Goal: Task Accomplishment & Management: Manage account settings

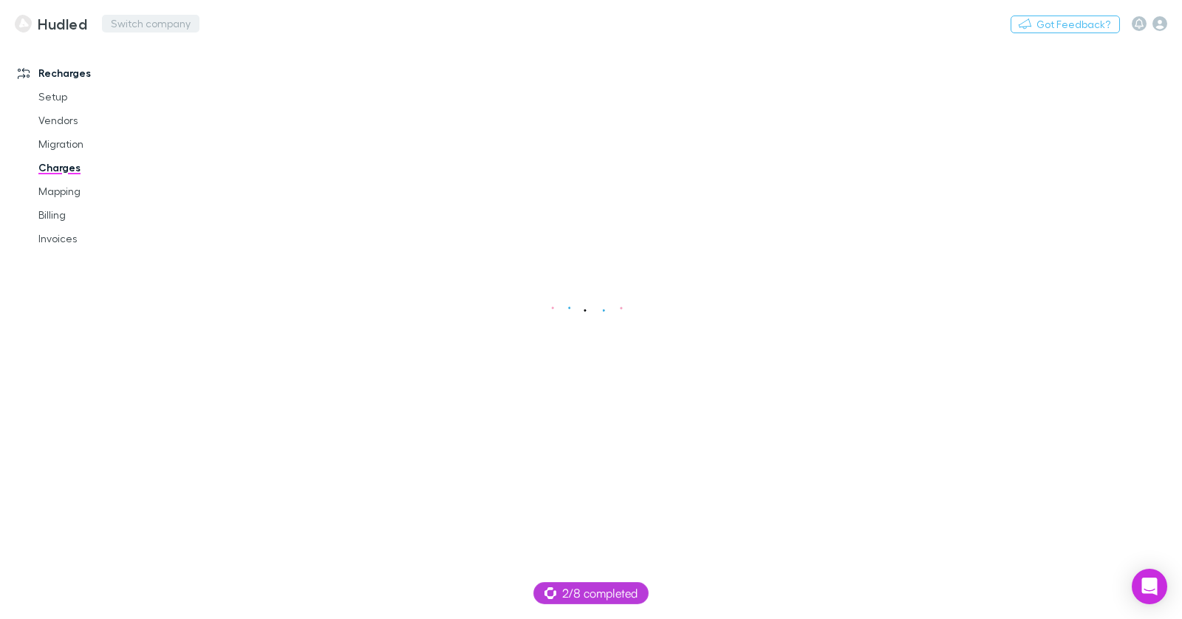
click at [138, 27] on button "Switch company" at bounding box center [151, 24] width 98 height 18
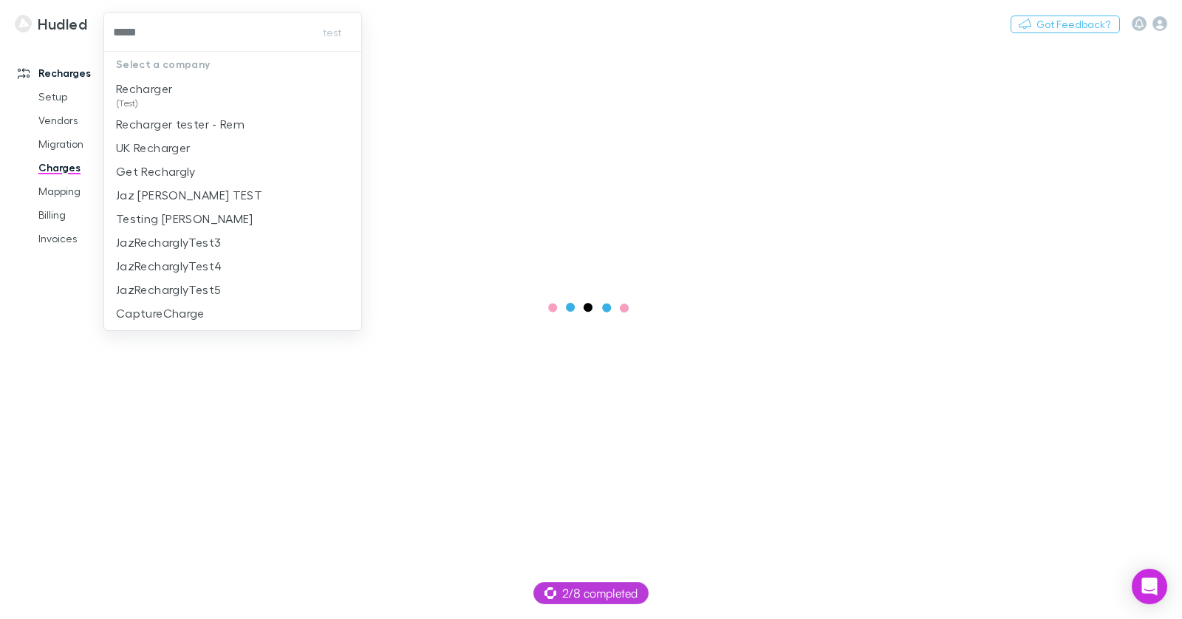
type input "******"
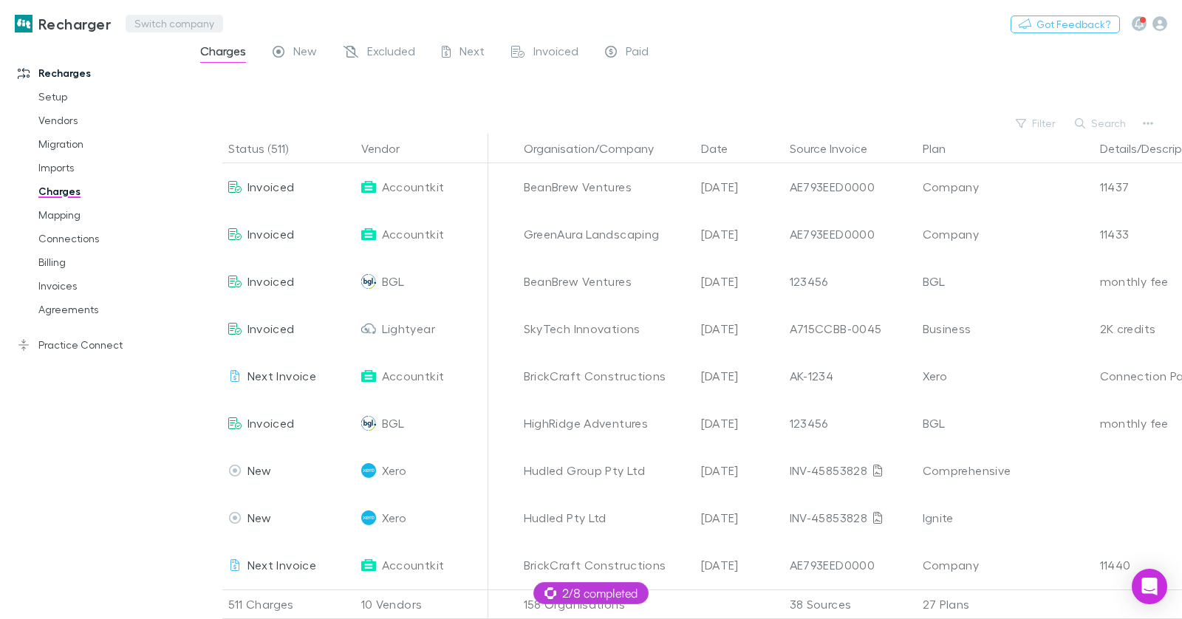
click at [192, 31] on button "Switch company" at bounding box center [175, 24] width 98 height 18
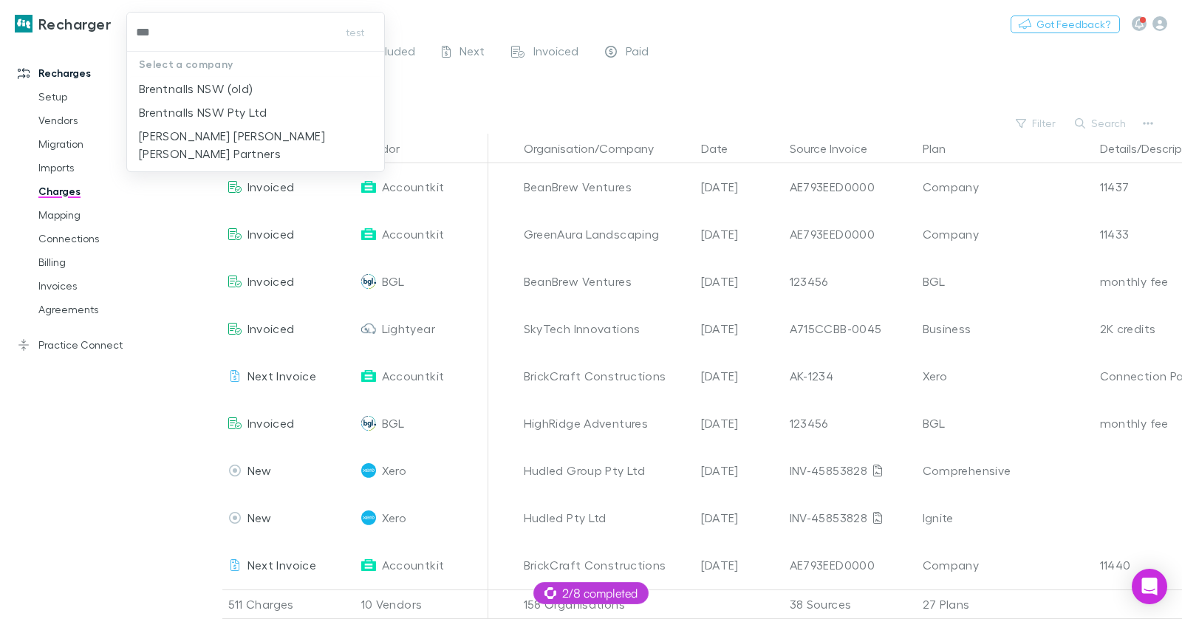
type input "****"
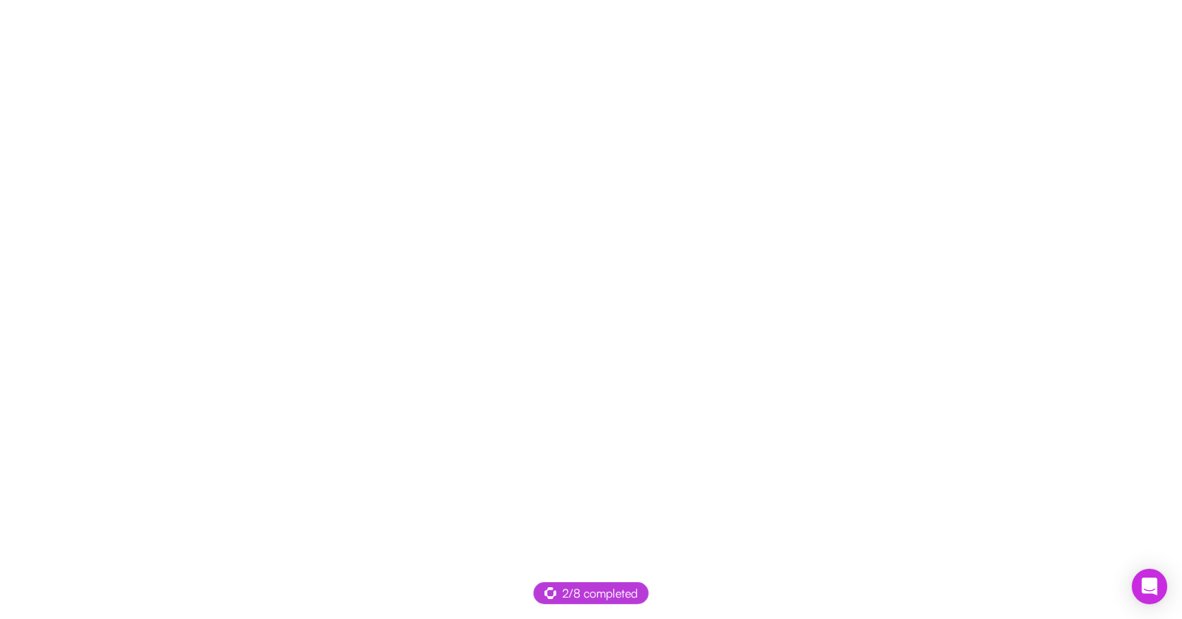
drag, startPoint x: 313, startPoint y: 82, endPoint x: 307, endPoint y: 4, distance: 78.6
click at [313, 81] on div at bounding box center [591, 309] width 1182 height 619
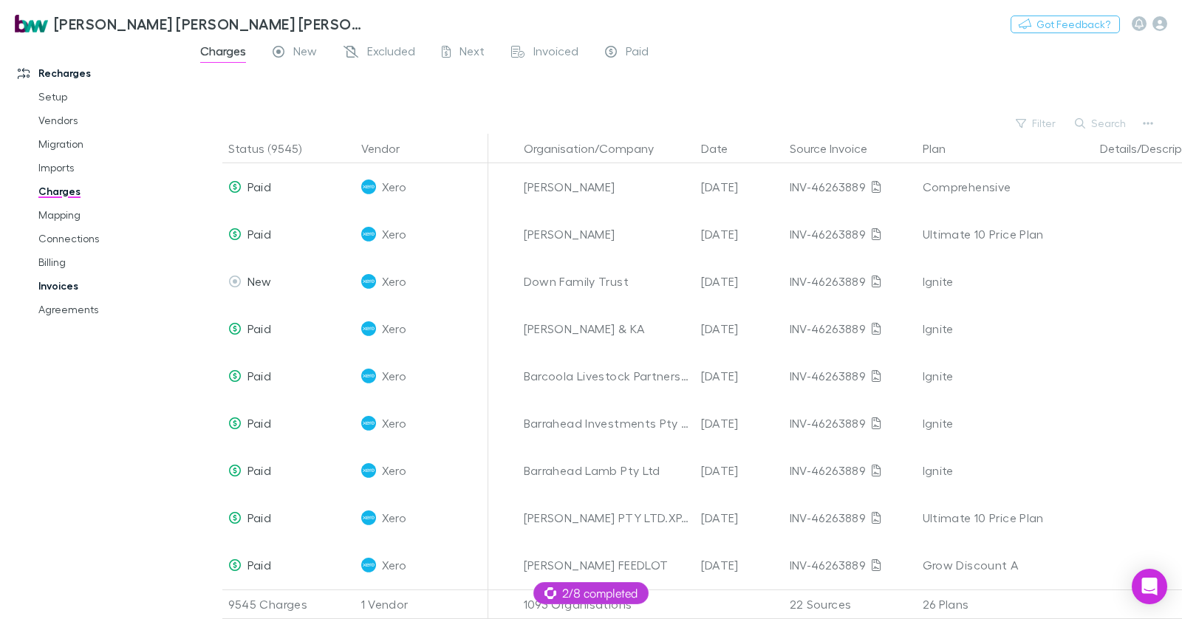
click at [67, 284] on link "Invoices" at bounding box center [104, 286] width 160 height 24
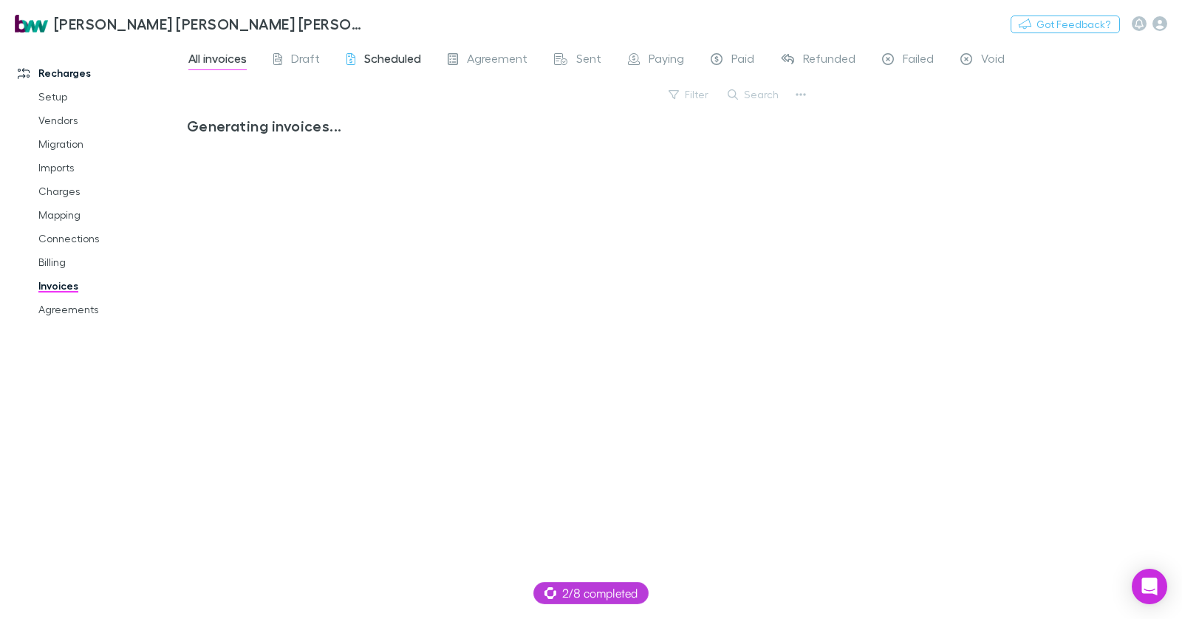
click at [364, 60] on span "Scheduled" at bounding box center [392, 60] width 57 height 19
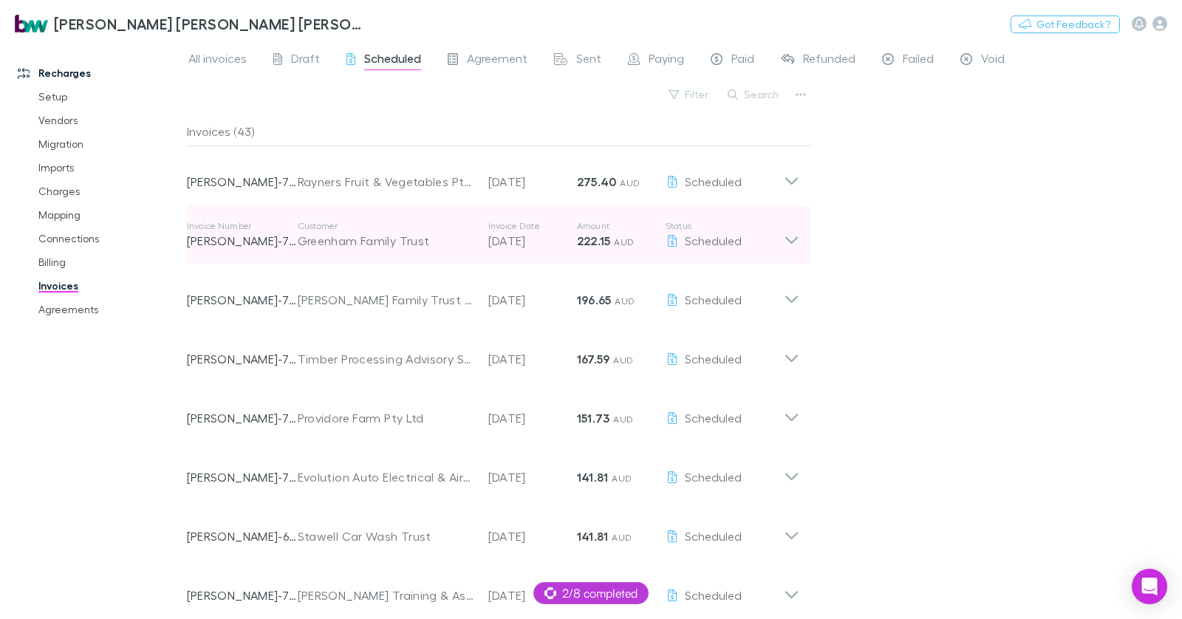
click at [513, 245] on p "15 Sep 2025" at bounding box center [532, 241] width 89 height 18
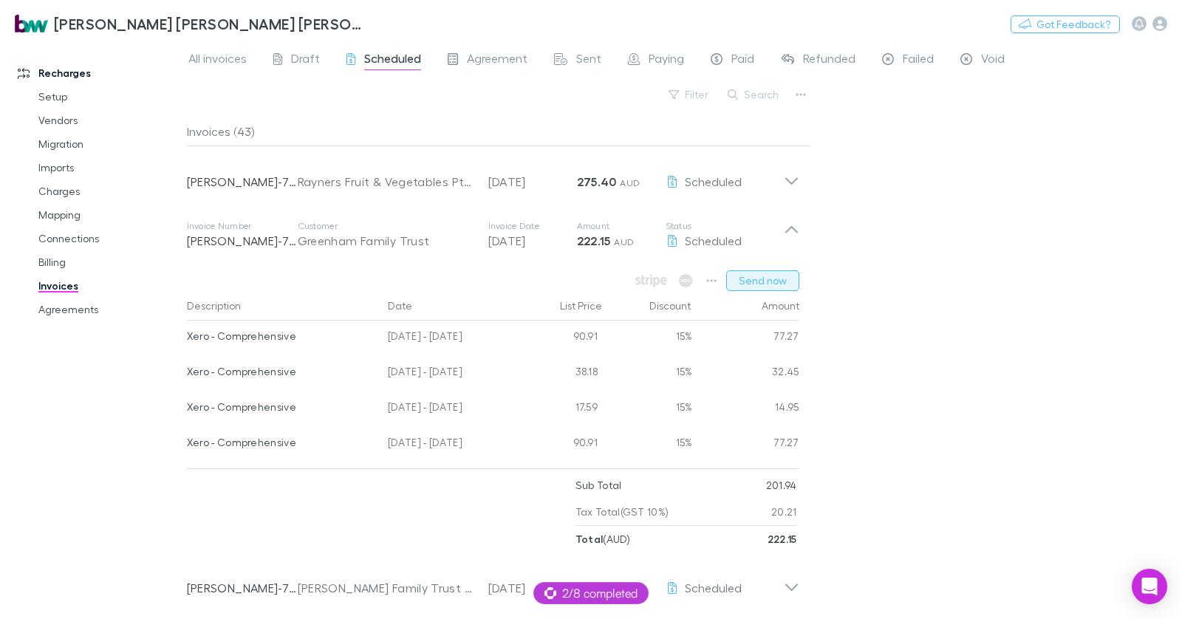
click at [752, 280] on button "Send now" at bounding box center [762, 280] width 73 height 21
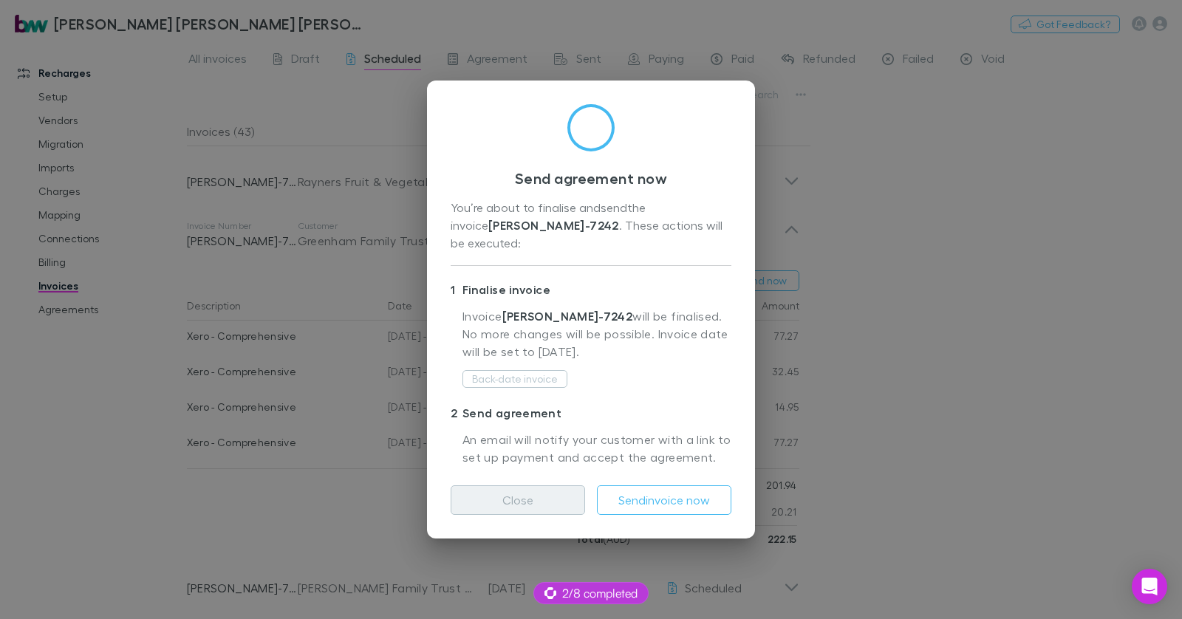
click at [556, 491] on button "Close" at bounding box center [518, 500] width 134 height 30
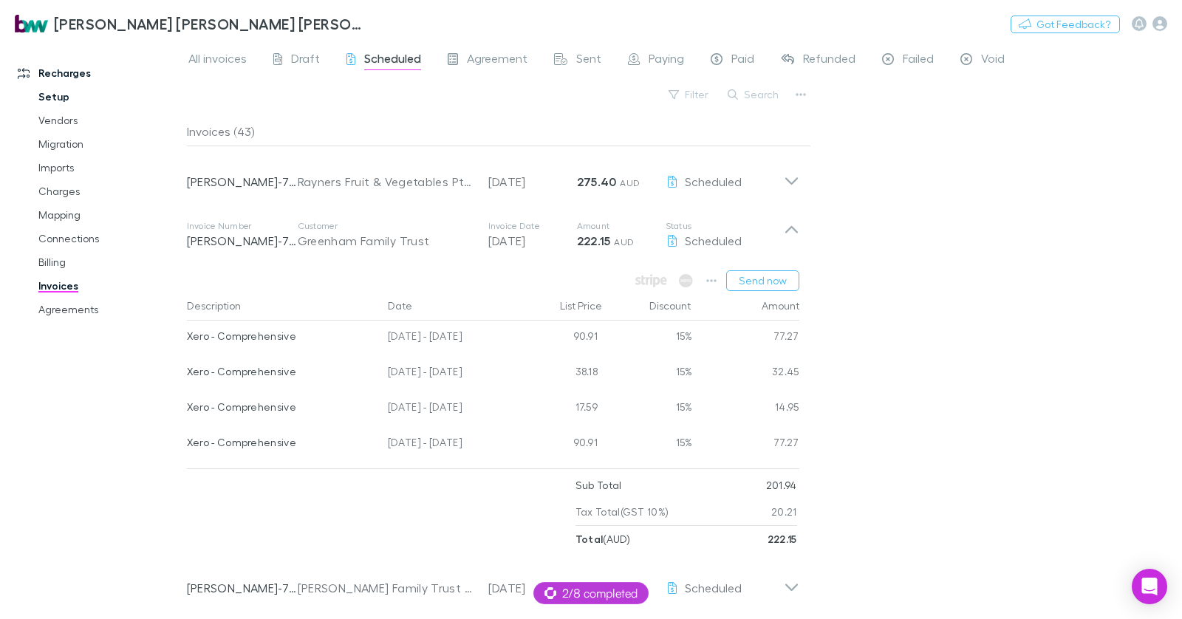
click at [61, 91] on link "Setup" at bounding box center [104, 97] width 160 height 24
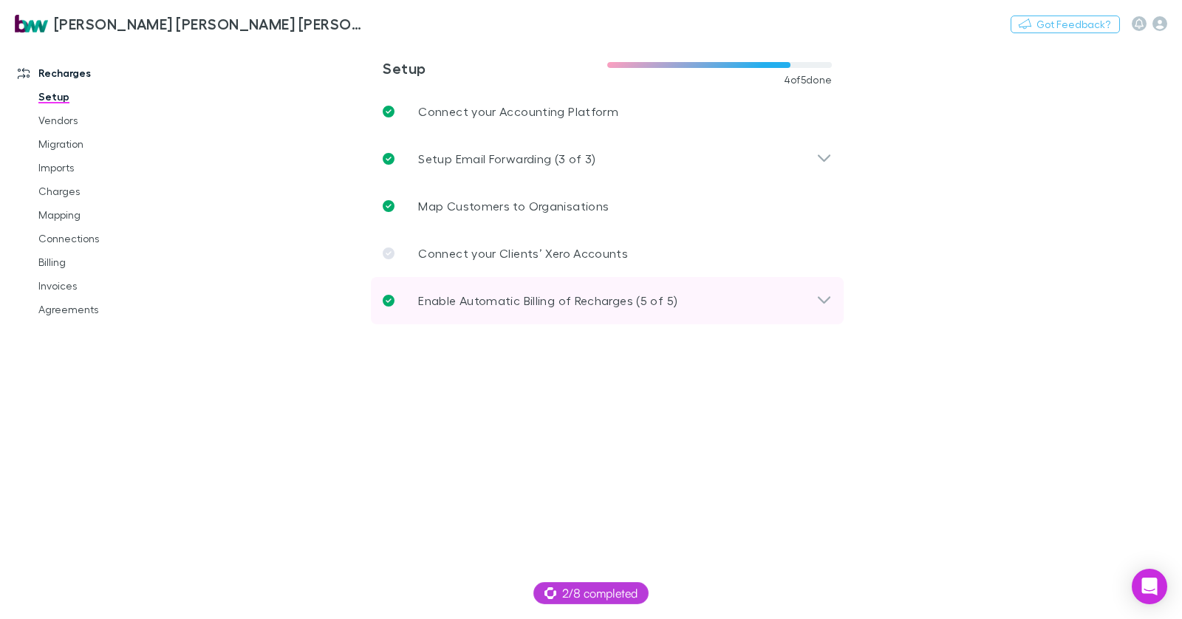
click at [604, 302] on p "Enable Automatic Billing of Recharges (5 of 5)" at bounding box center [547, 301] width 259 height 18
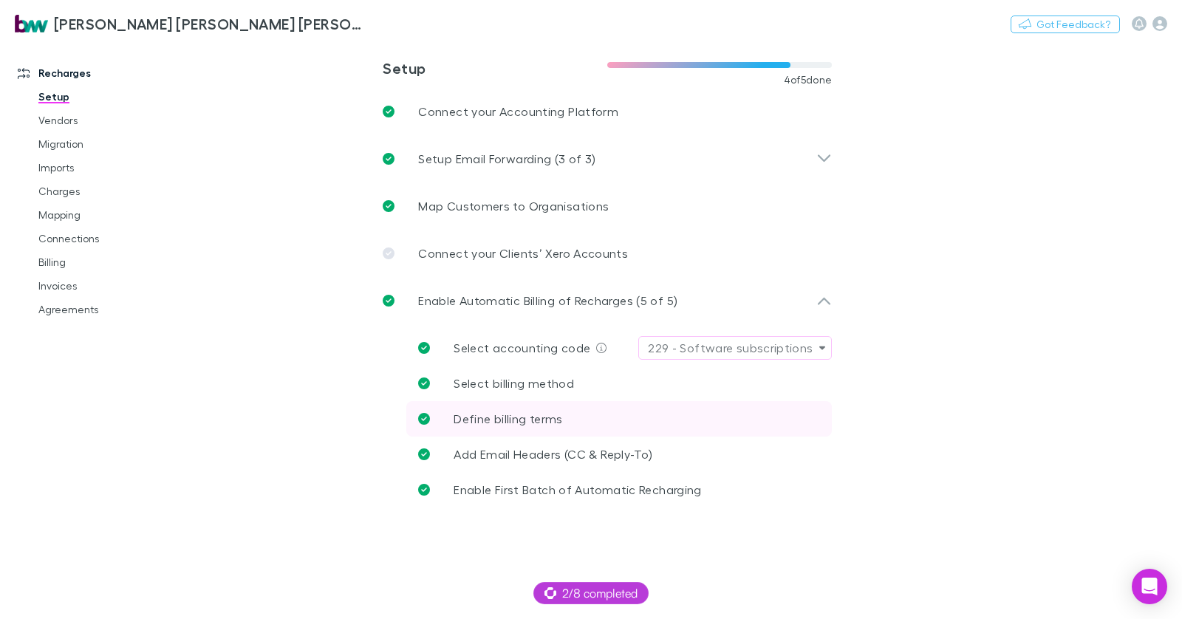
click at [562, 413] on link "Define billing terms" at bounding box center [619, 418] width 426 height 35
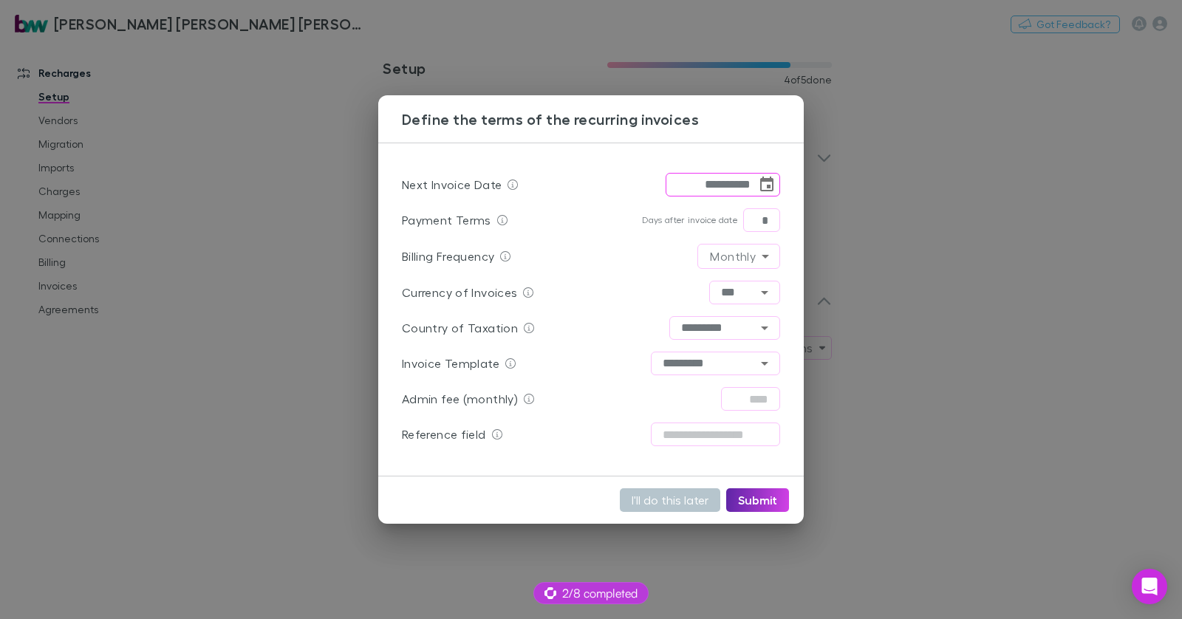
drag, startPoint x: 279, startPoint y: 344, endPoint x: 145, endPoint y: 284, distance: 146.5
click at [279, 344] on div "**********" at bounding box center [591, 309] width 1182 height 619
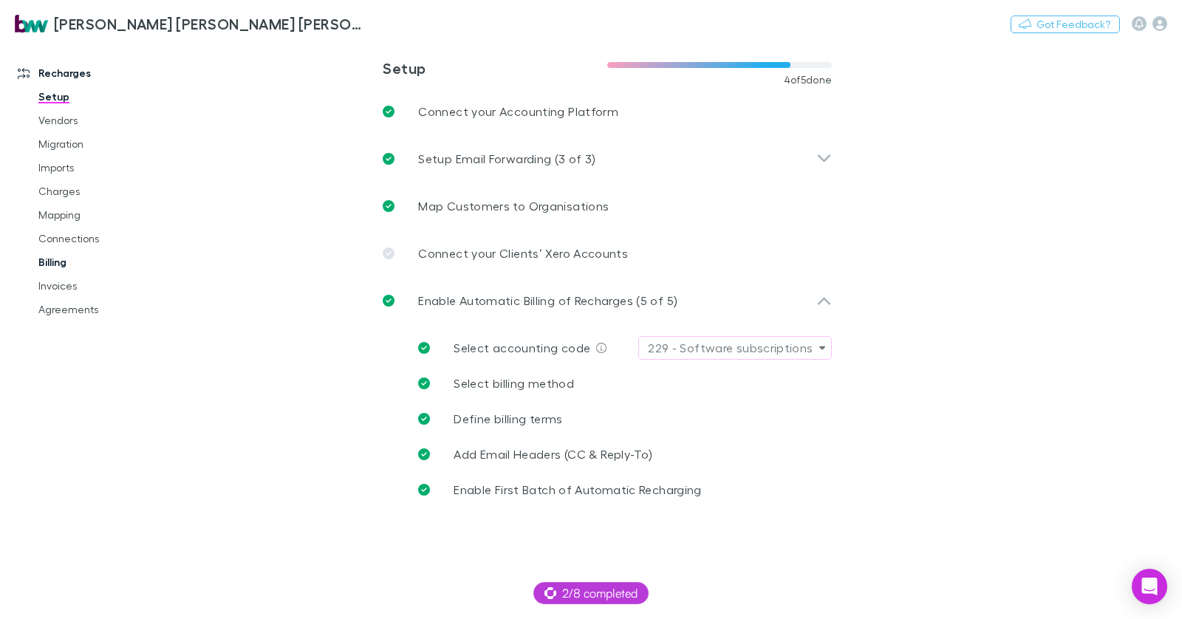
click at [64, 257] on link "Billing" at bounding box center [104, 263] width 160 height 24
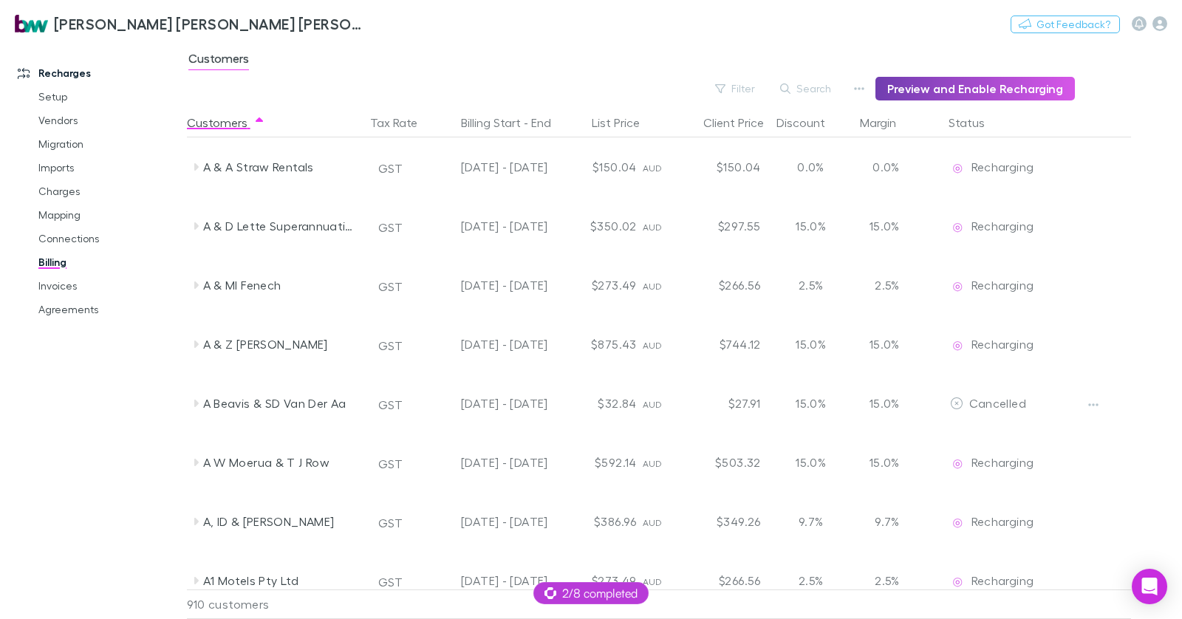
click at [987, 86] on button "Preview and Enable Recharging" at bounding box center [976, 89] width 200 height 24
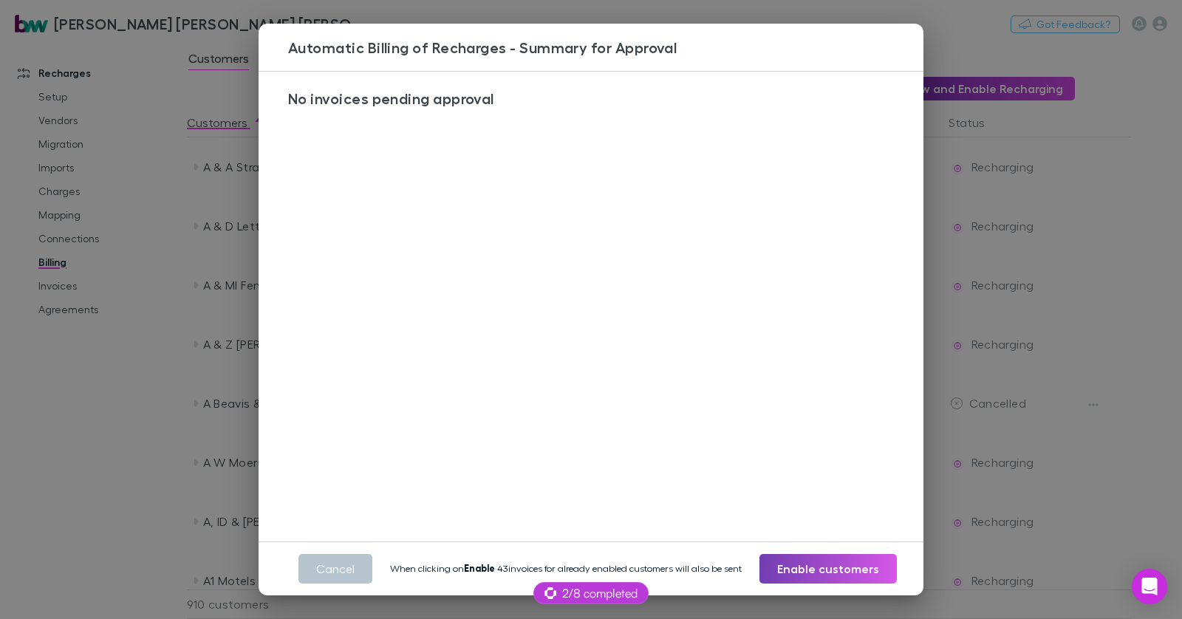
click at [802, 570] on button "Enable customers" at bounding box center [828, 569] width 137 height 30
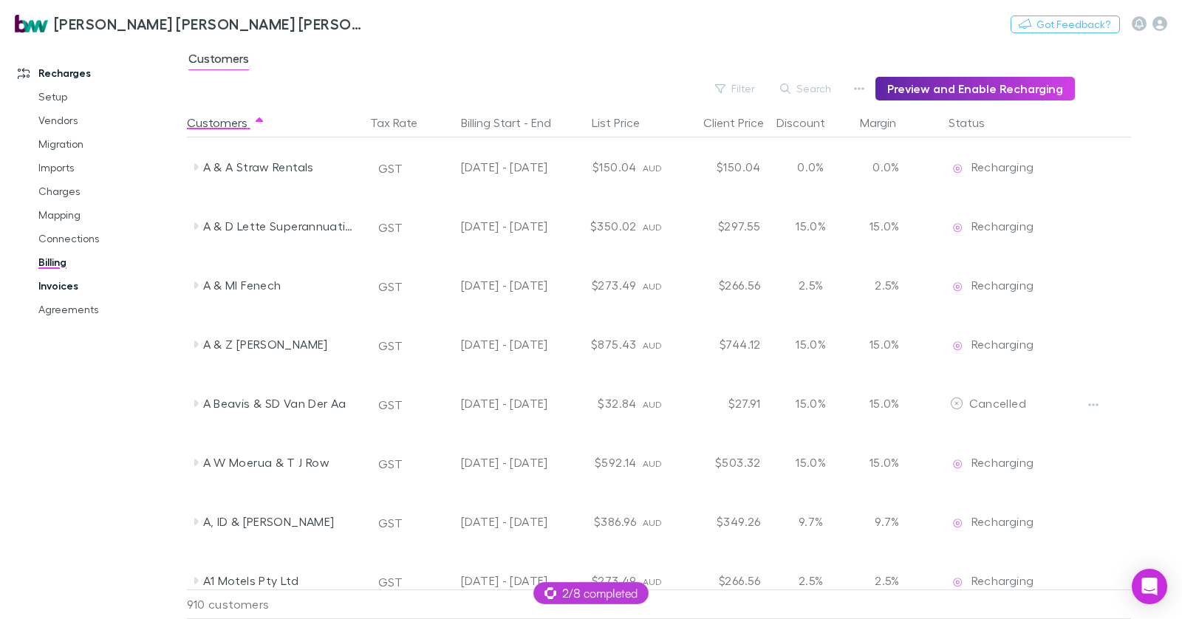
drag, startPoint x: 49, startPoint y: 286, endPoint x: 60, endPoint y: 284, distance: 11.3
click at [49, 286] on link "Invoices" at bounding box center [104, 286] width 160 height 24
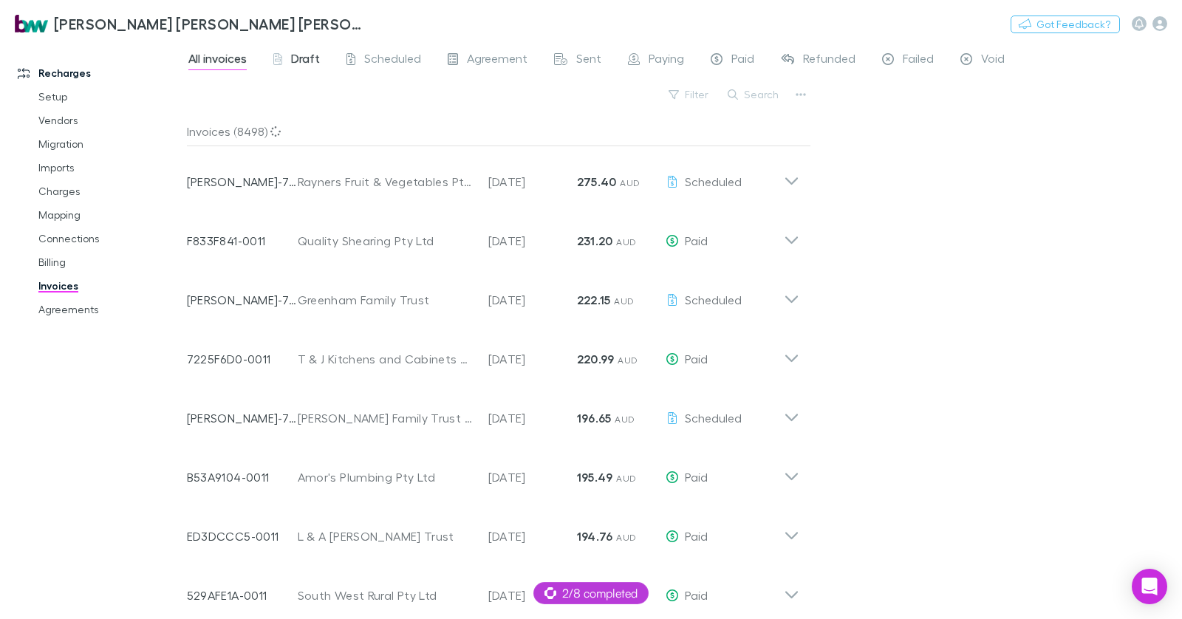
click at [316, 58] on span "Draft" at bounding box center [305, 60] width 29 height 19
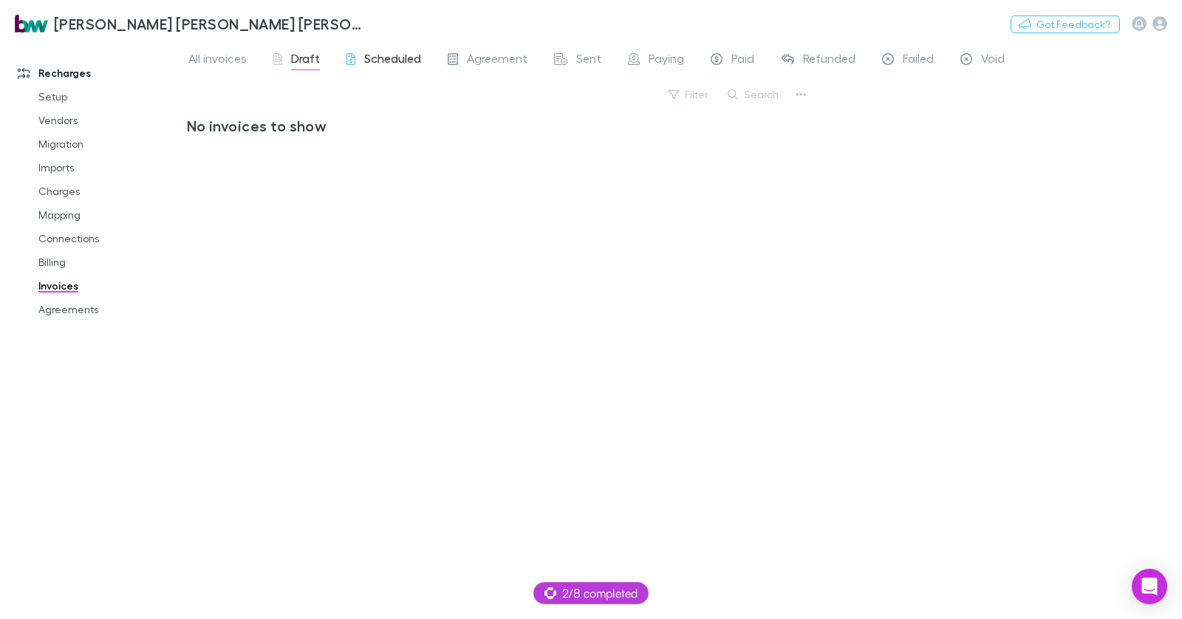
click at [405, 60] on span "Scheduled" at bounding box center [392, 60] width 57 height 19
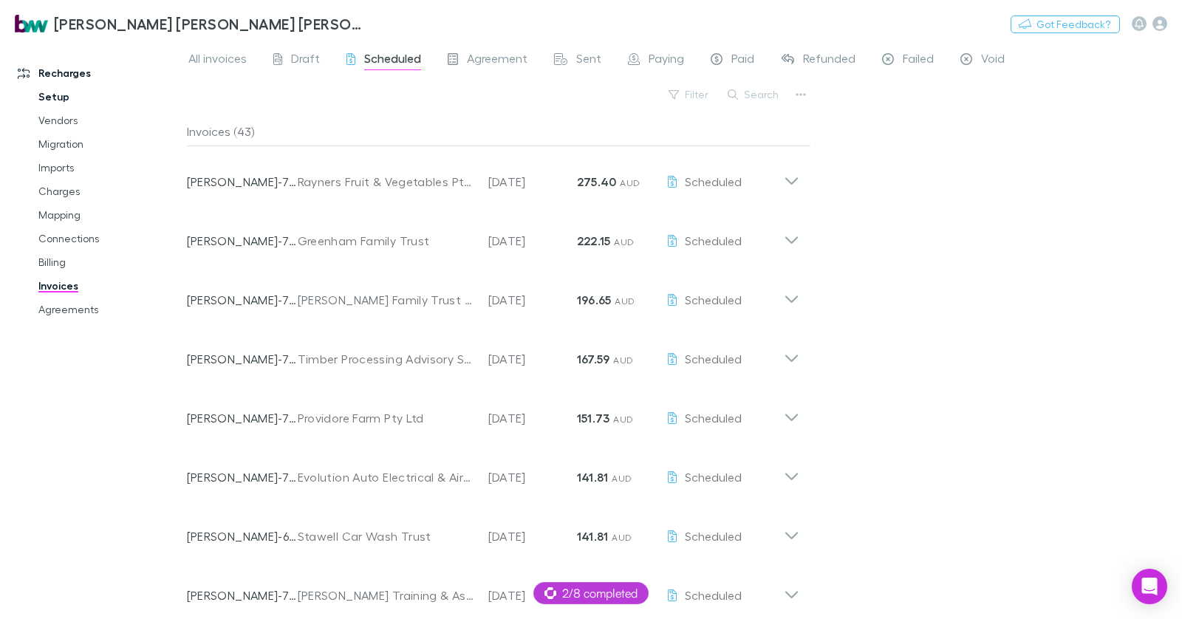
click at [71, 100] on link "Setup" at bounding box center [104, 97] width 160 height 24
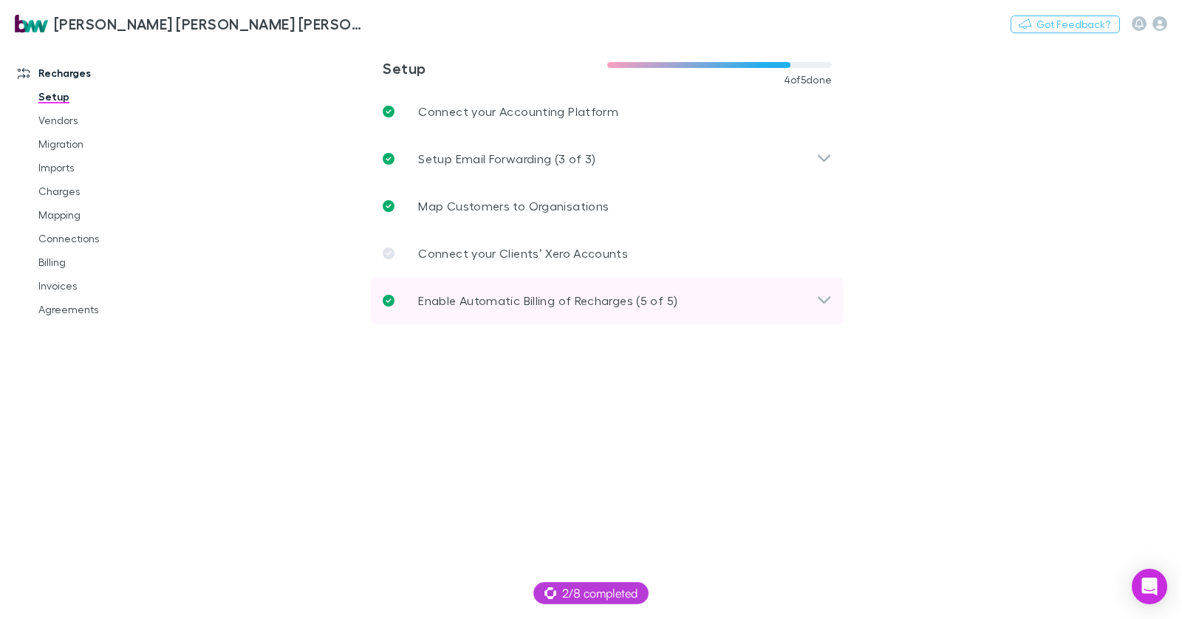
click at [555, 299] on p "Enable Automatic Billing of Recharges (5 of 5)" at bounding box center [547, 301] width 259 height 18
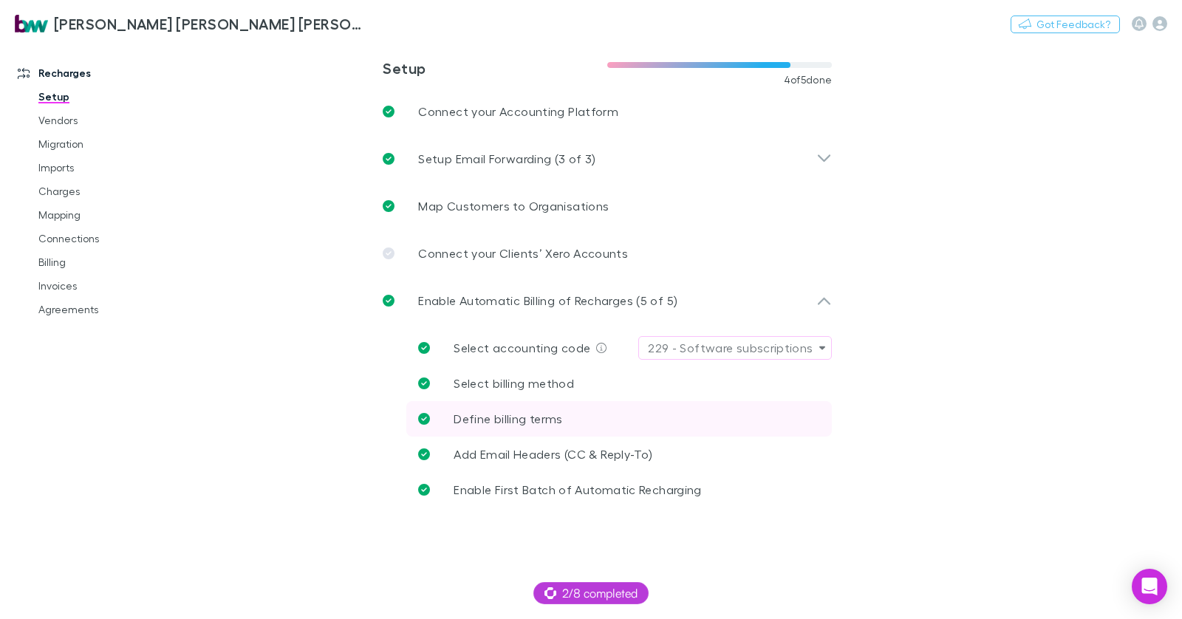
click at [573, 413] on link "Define billing terms" at bounding box center [619, 418] width 426 height 35
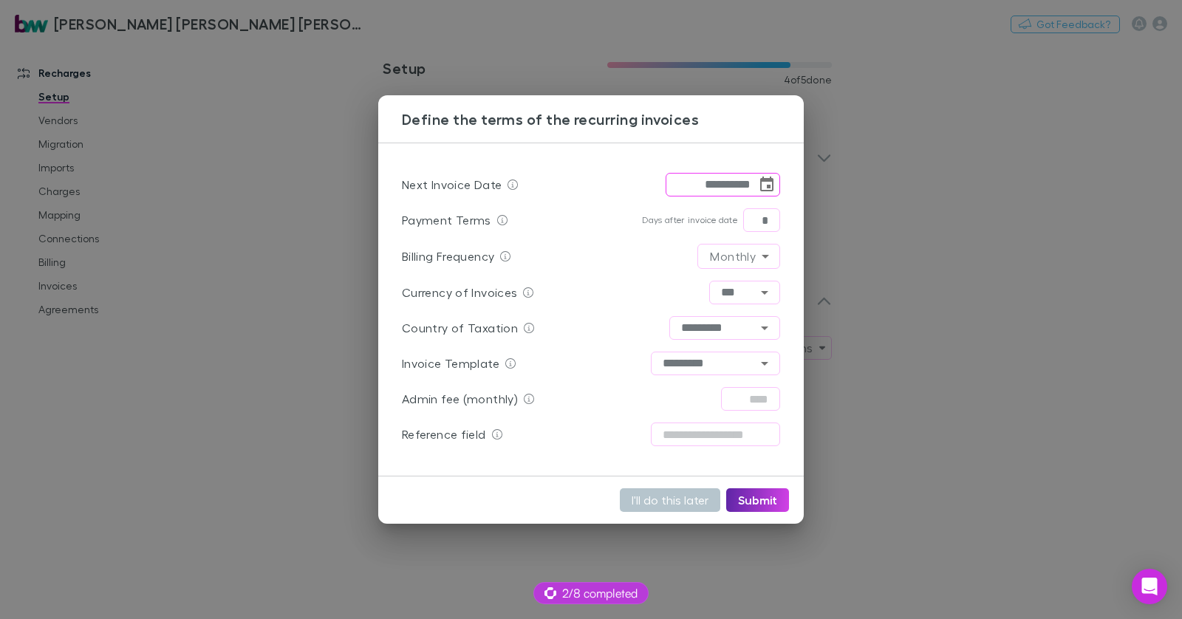
click at [906, 333] on div "**********" at bounding box center [591, 309] width 1182 height 619
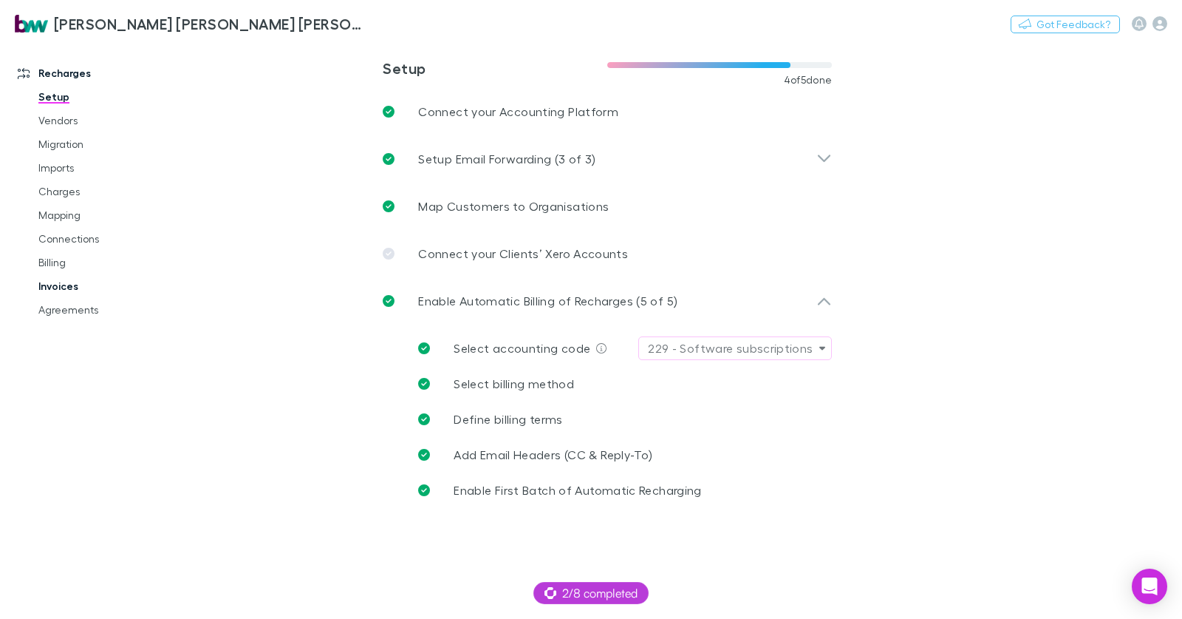
click at [97, 289] on link "Invoices" at bounding box center [104, 286] width 160 height 24
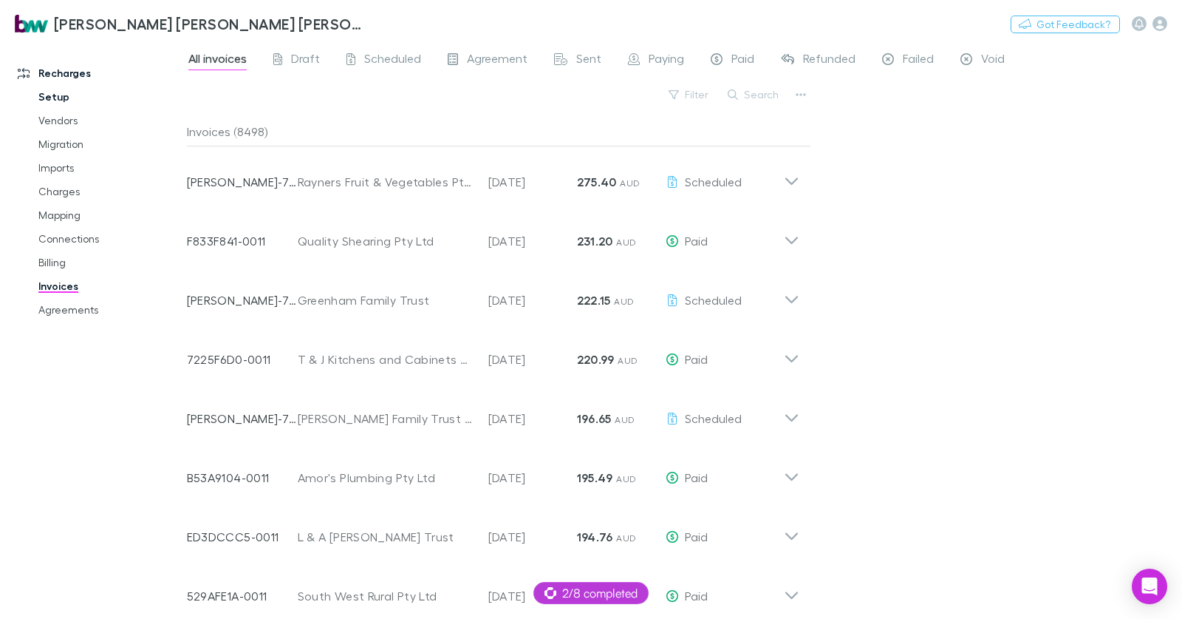
click at [381, 64] on span "Scheduled" at bounding box center [392, 60] width 57 height 19
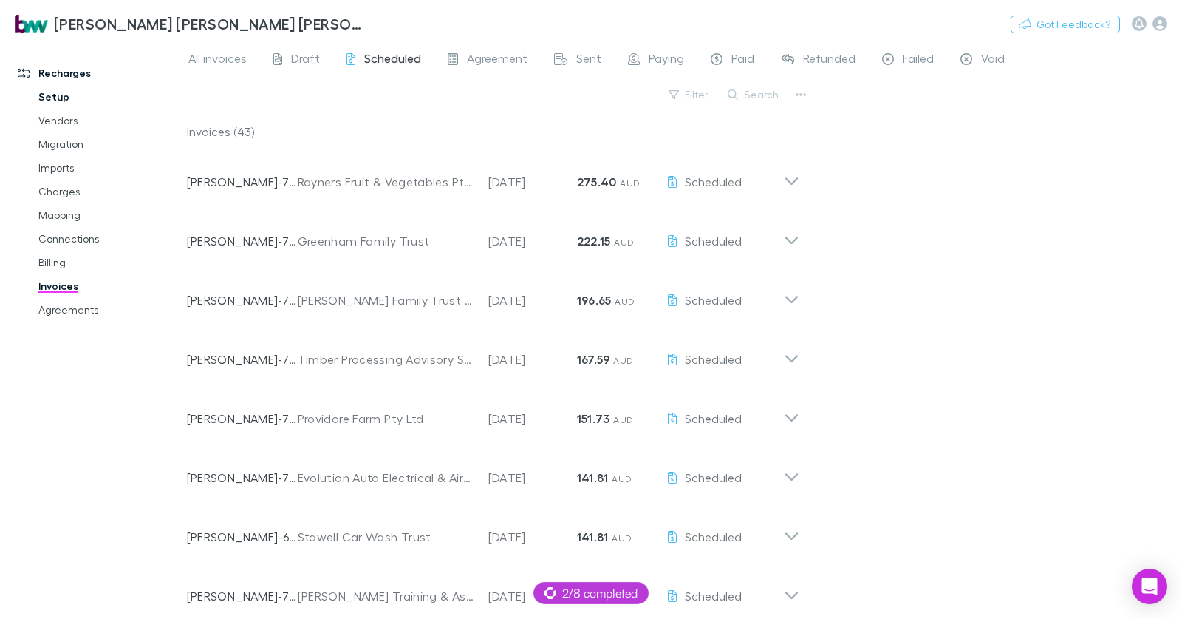
click at [47, 95] on link "Setup" at bounding box center [104, 97] width 160 height 24
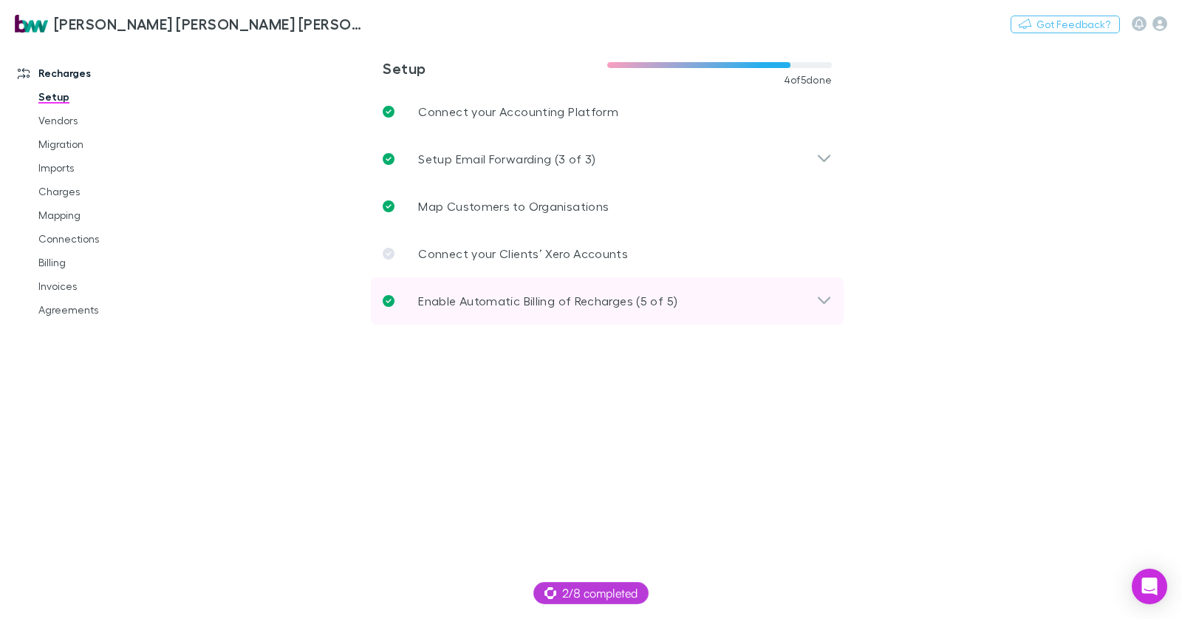
click at [597, 301] on p "Enable Automatic Billing of Recharges (5 of 5)" at bounding box center [547, 301] width 259 height 18
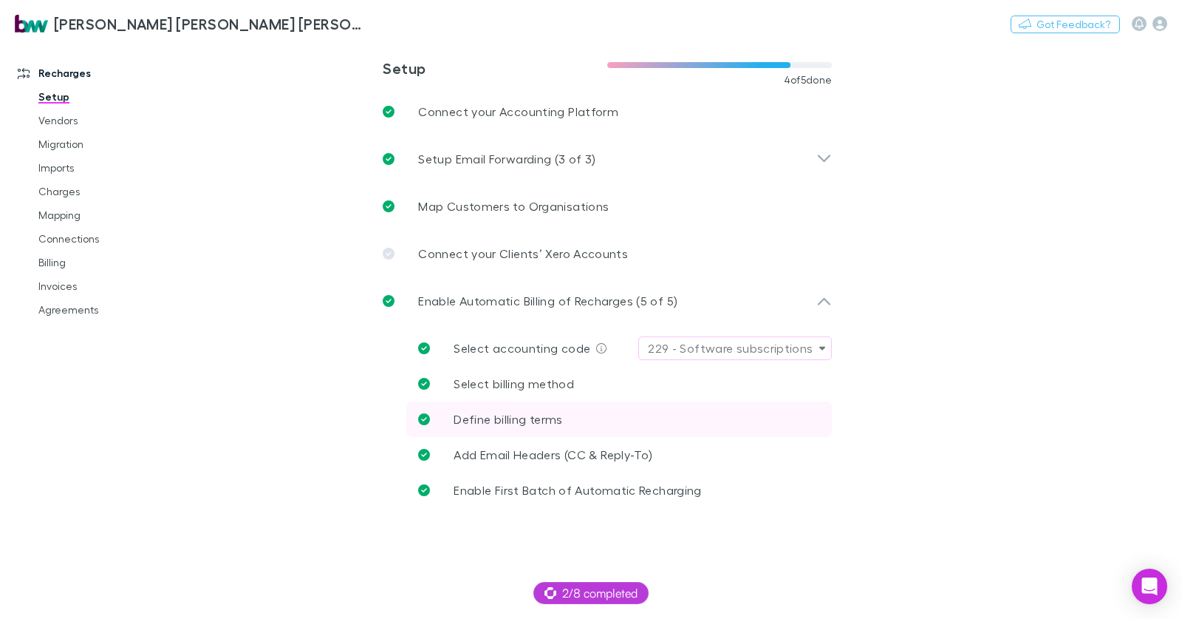
click at [536, 420] on span "Define billing terms" at bounding box center [508, 419] width 109 height 14
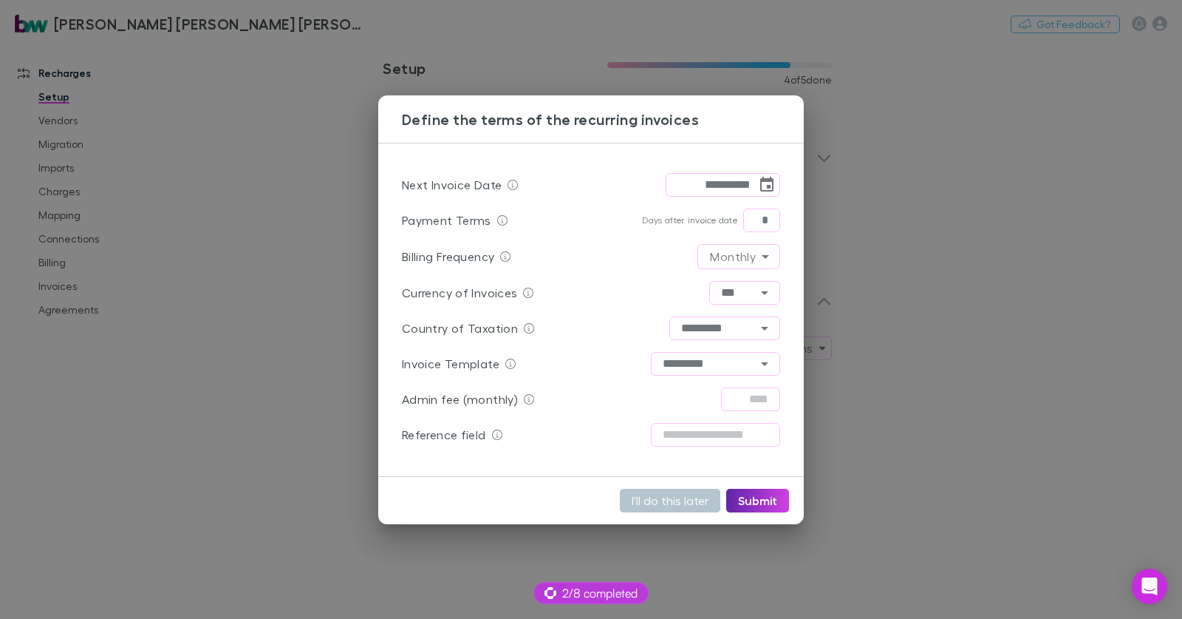
click at [336, 327] on div "**********" at bounding box center [591, 309] width 1182 height 619
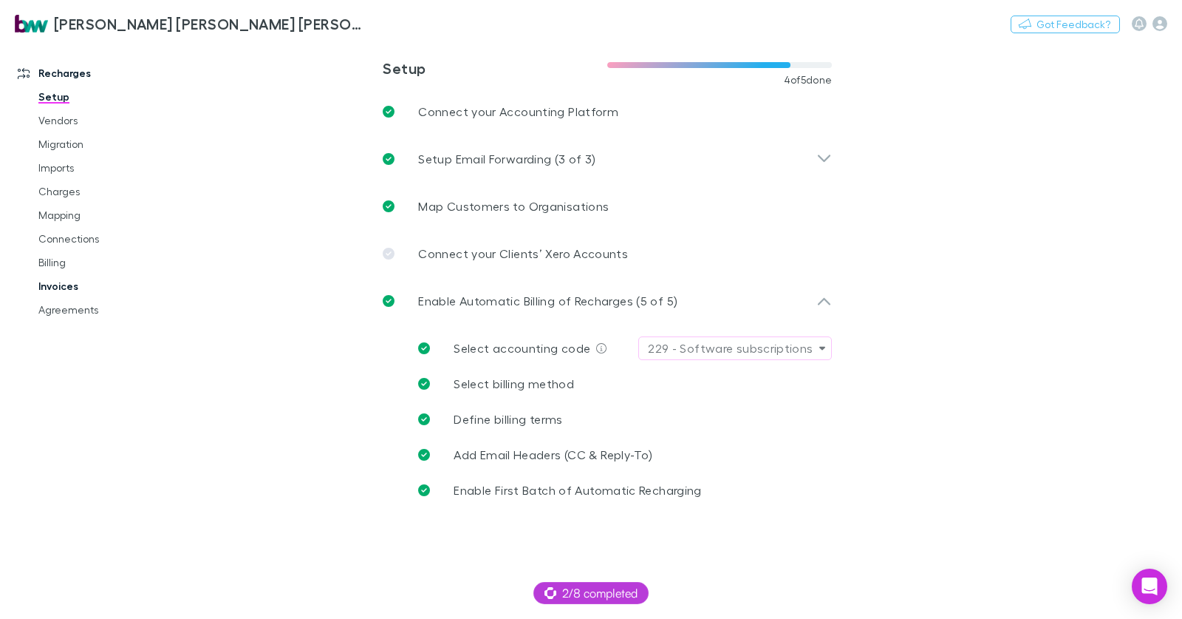
click at [68, 285] on link "Invoices" at bounding box center [104, 286] width 160 height 24
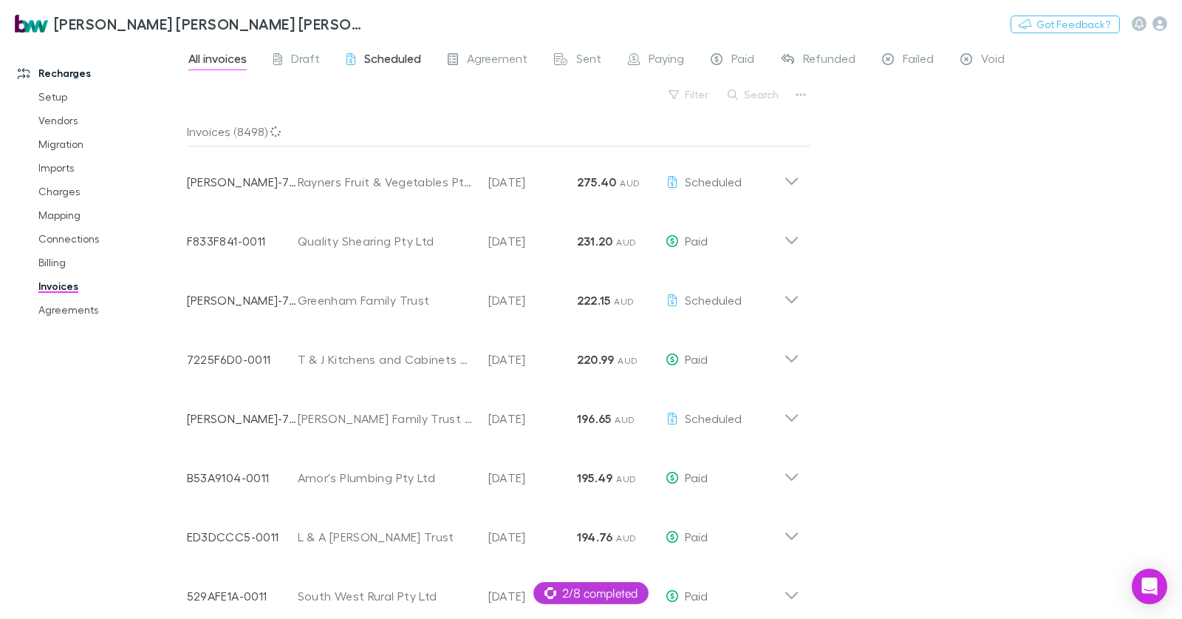
click at [406, 60] on span "Scheduled" at bounding box center [392, 60] width 57 height 19
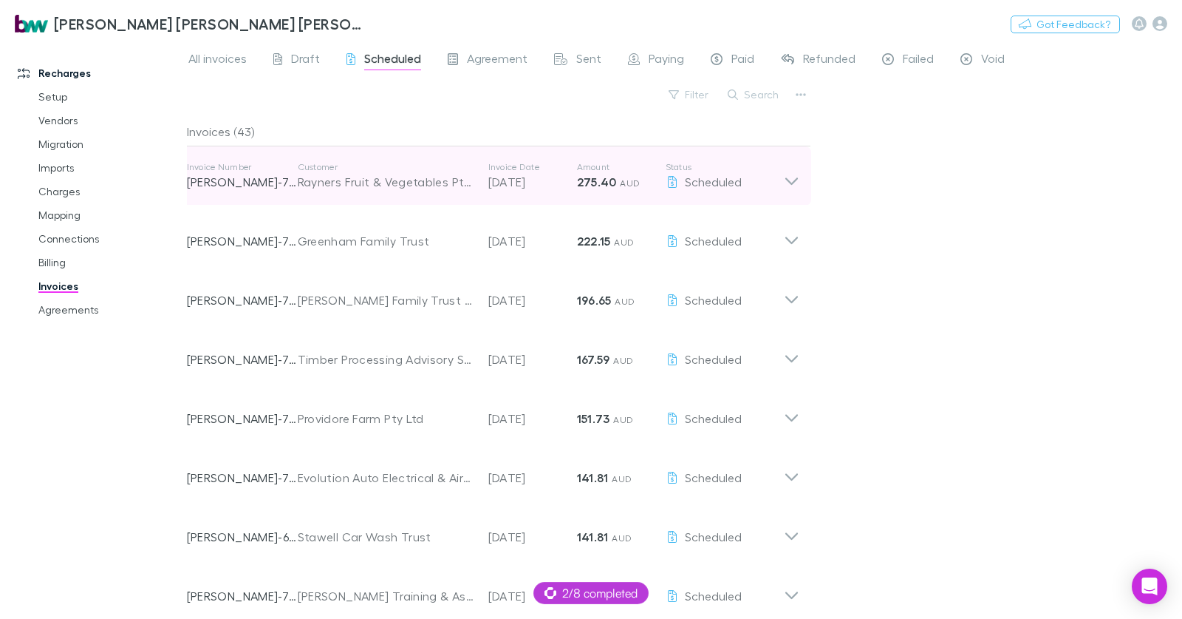
click at [512, 177] on p "15 Sep 2025" at bounding box center [532, 182] width 89 height 18
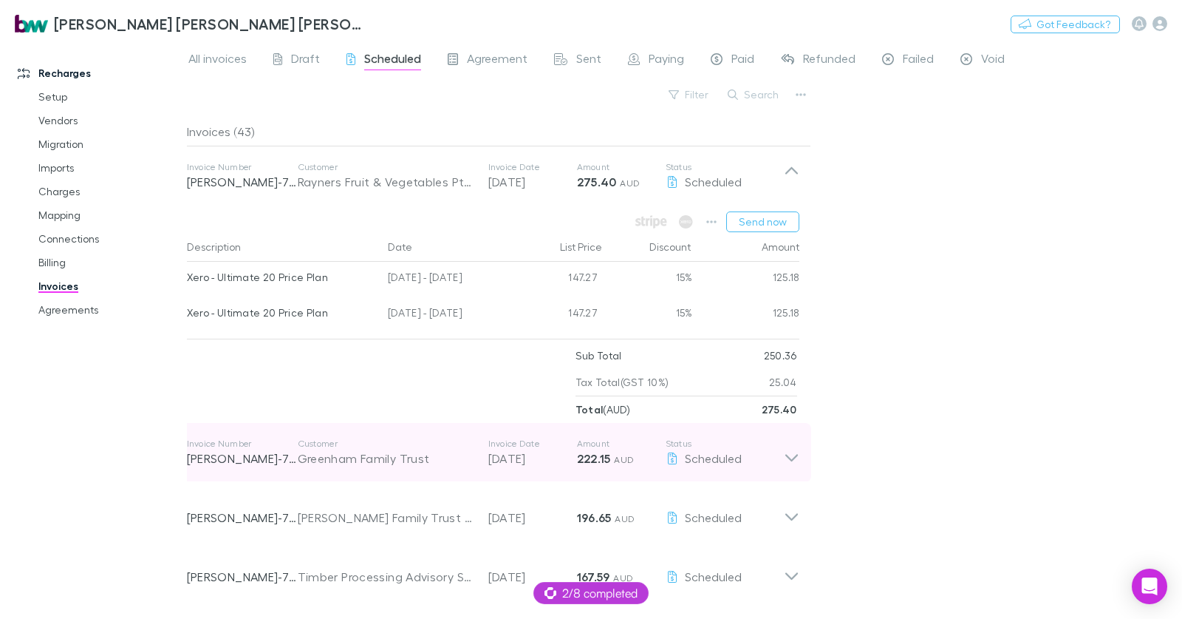
drag, startPoint x: 425, startPoint y: 474, endPoint x: 401, endPoint y: 432, distance: 49.3
click at [424, 474] on div "Invoice Number RECH-7242 Customer Greenham Family Trust Invoice Date 15 Sep 202…" at bounding box center [485, 452] width 597 height 53
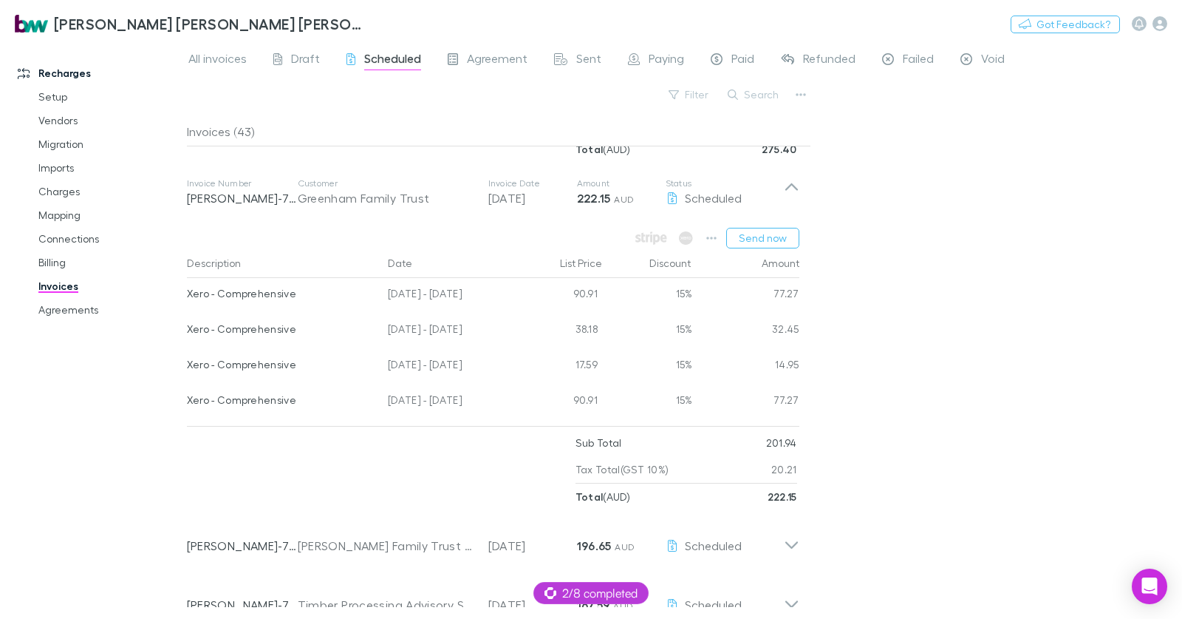
scroll to position [266, 0]
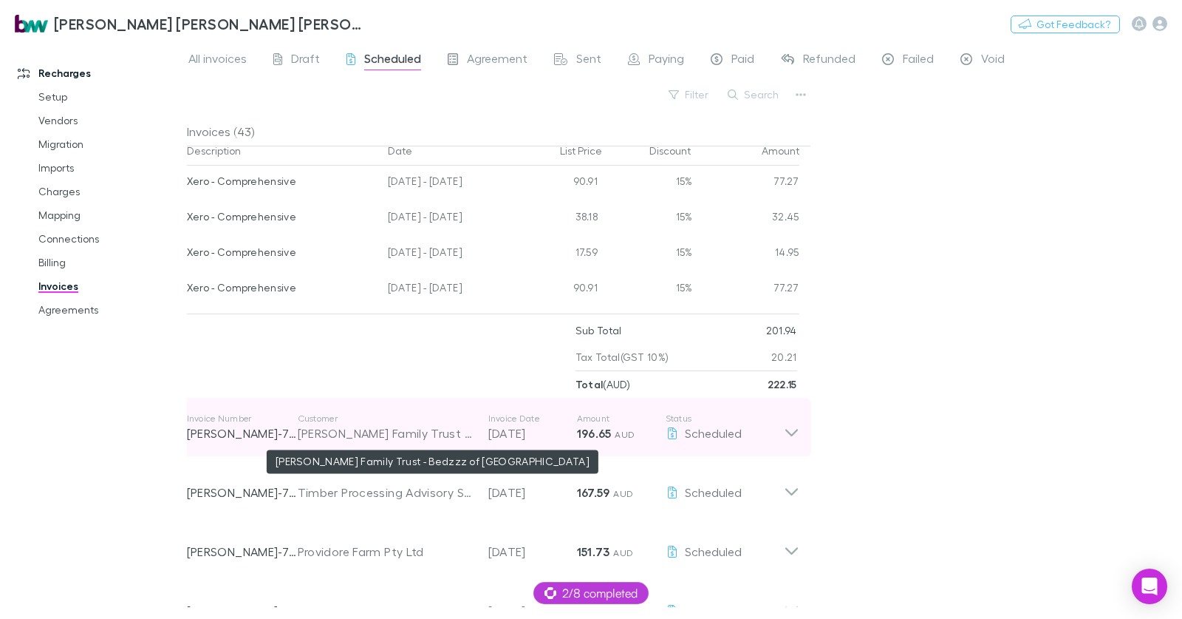
click at [463, 440] on div "Mark Smith Family Trust - Bedzzz of Portland" at bounding box center [386, 433] width 176 height 18
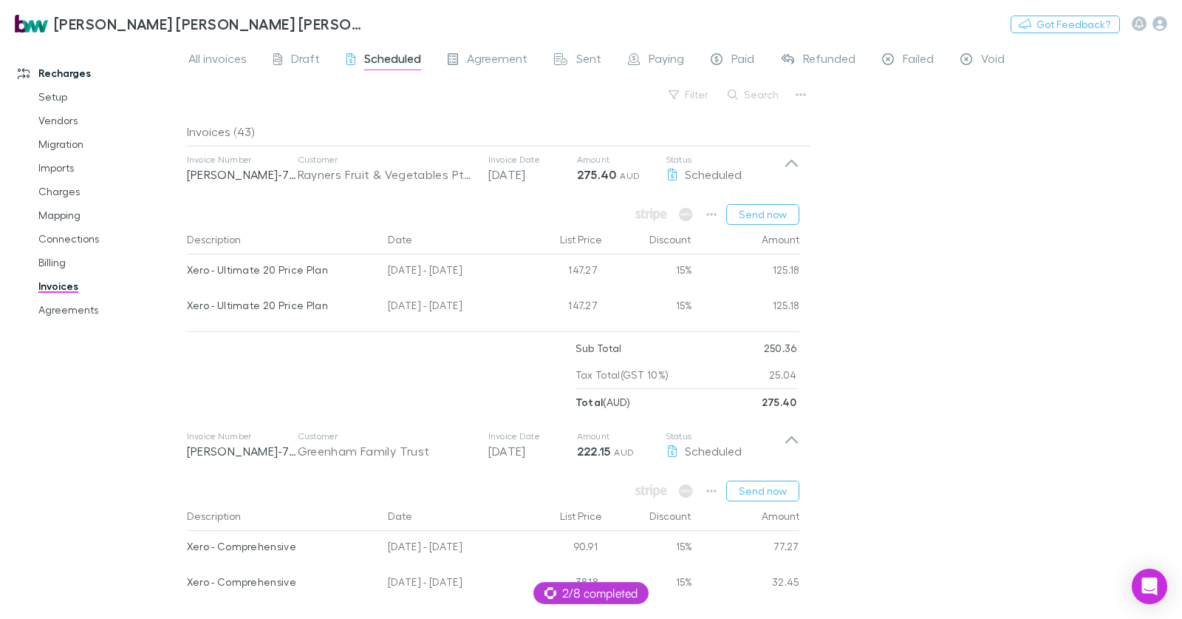
scroll to position [0, 0]
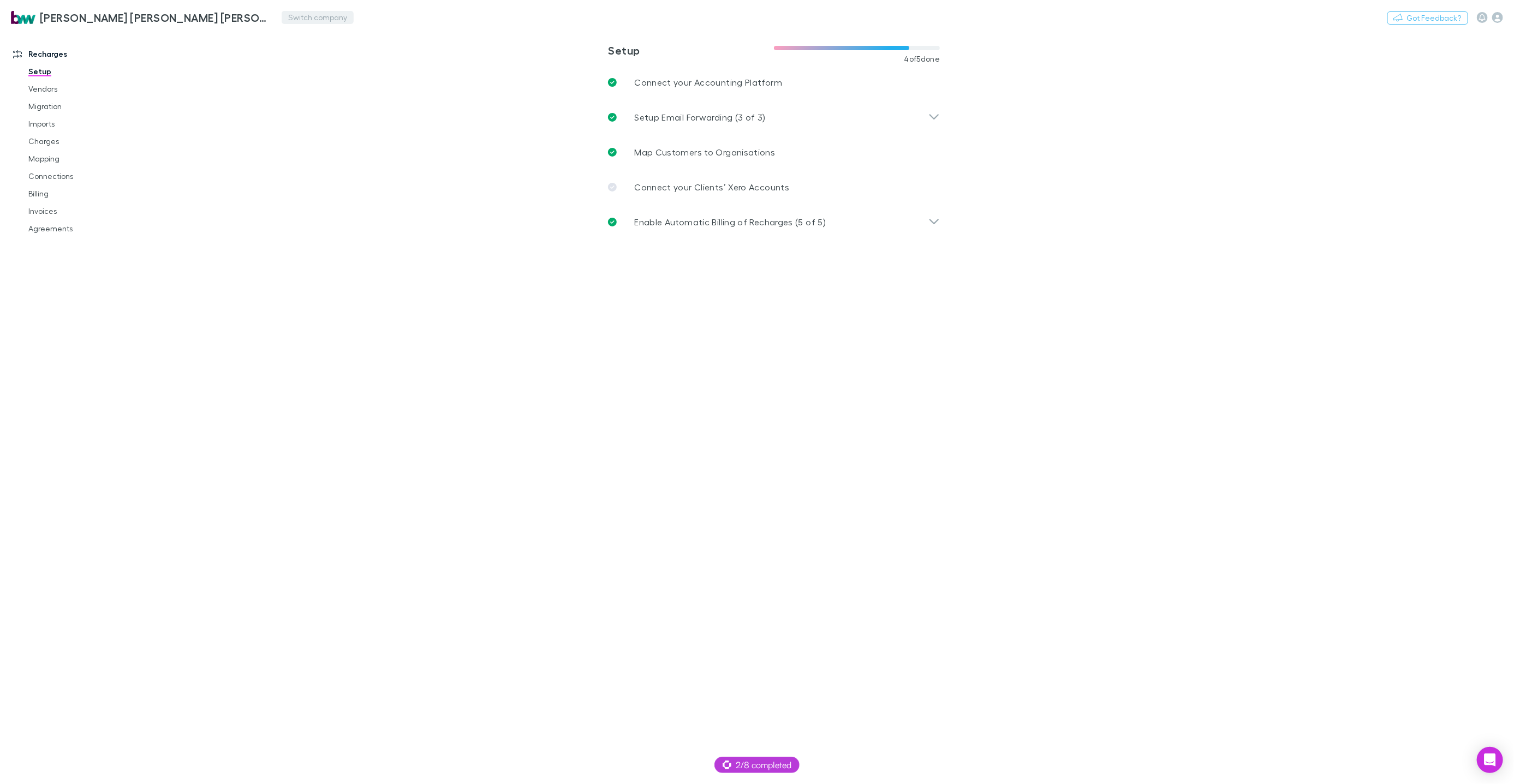
click at [281, 18] on button "Switch company" at bounding box center [318, 18] width 72 height 13
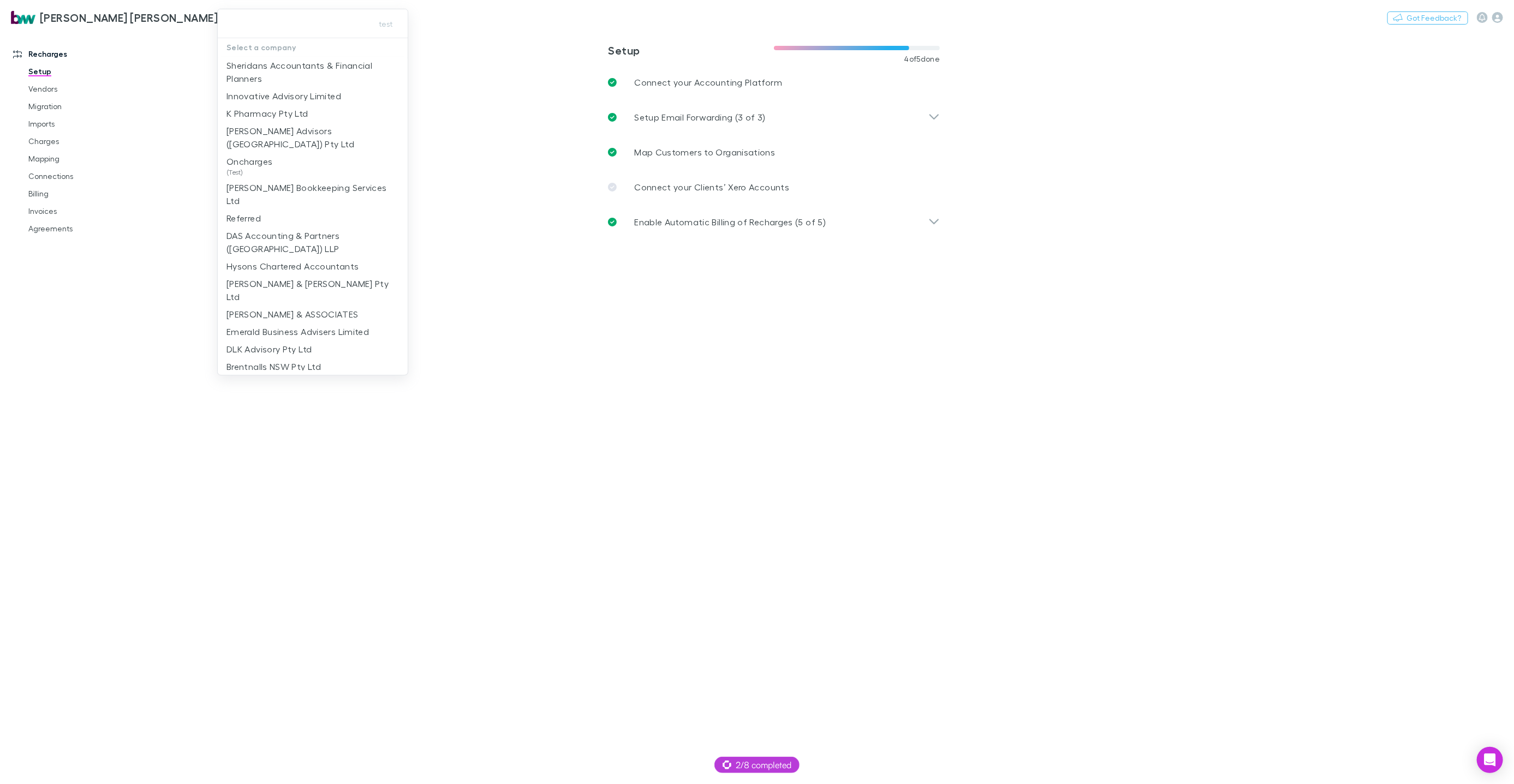
click at [445, 68] on div at bounding box center [757, 392] width 1514 height 784
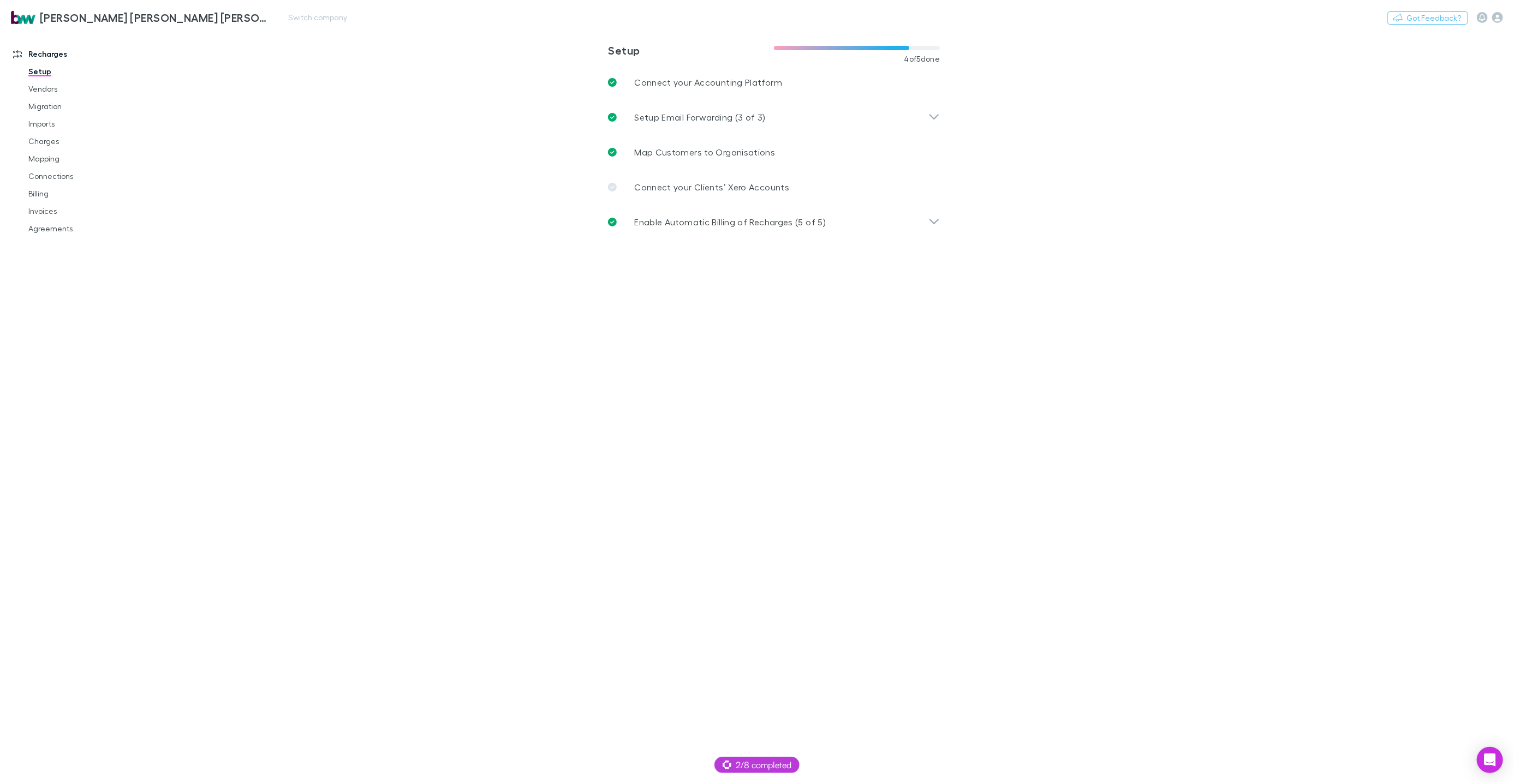
drag, startPoint x: 294, startPoint y: 33, endPoint x: 273, endPoint y: 28, distance: 21.6
click at [294, 33] on div "[PERSON_NAME] [PERSON_NAME] [PERSON_NAME] Partners Switch company Nothing Got F…" at bounding box center [757, 17] width 1514 height 35
click at [270, 24] on div "[PERSON_NAME] [PERSON_NAME] [PERSON_NAME] Partners Switch company Nothing Got F…" at bounding box center [757, 17] width 1514 height 35
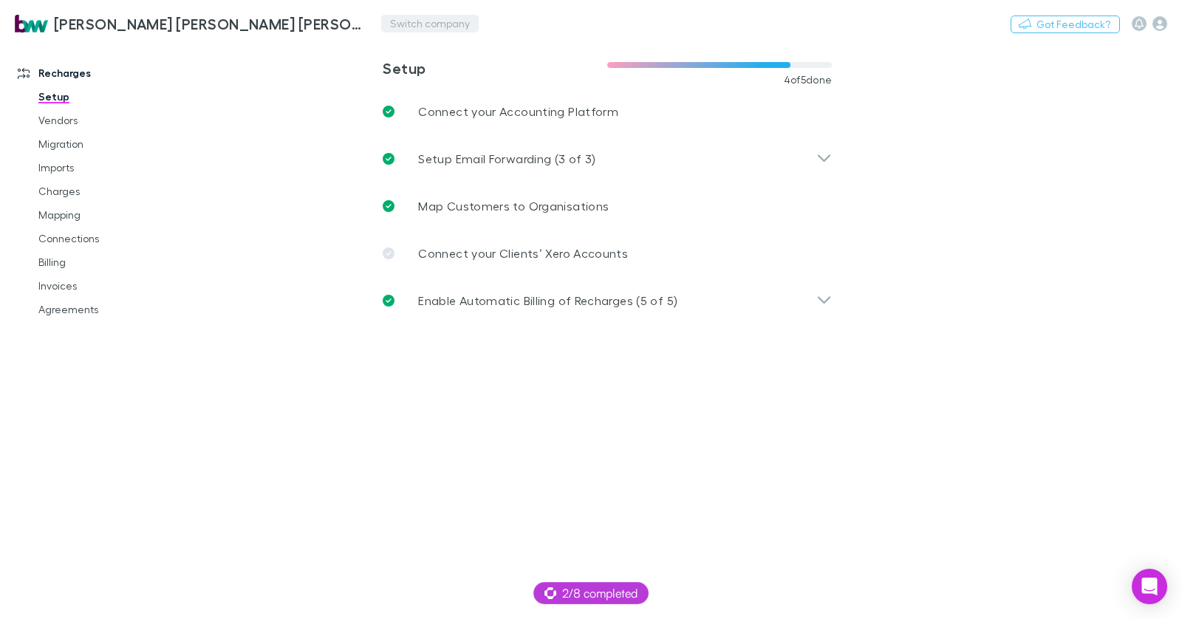
click at [381, 25] on button "Switch company" at bounding box center [430, 24] width 98 height 18
type input "****"
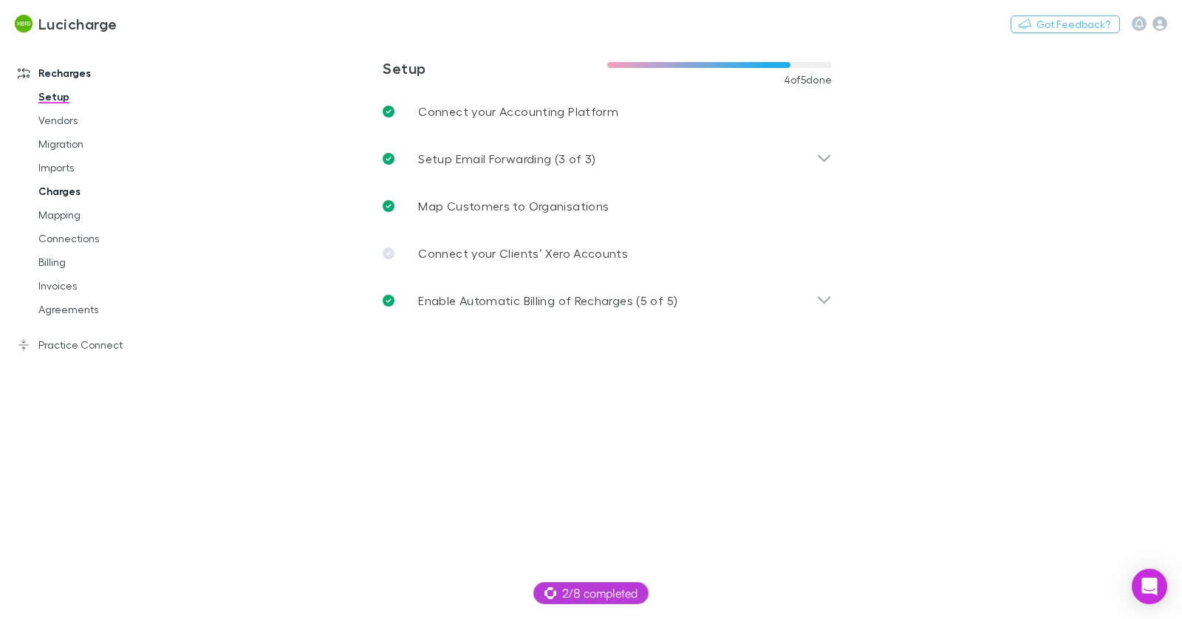
click at [67, 189] on link "Charges" at bounding box center [104, 192] width 160 height 24
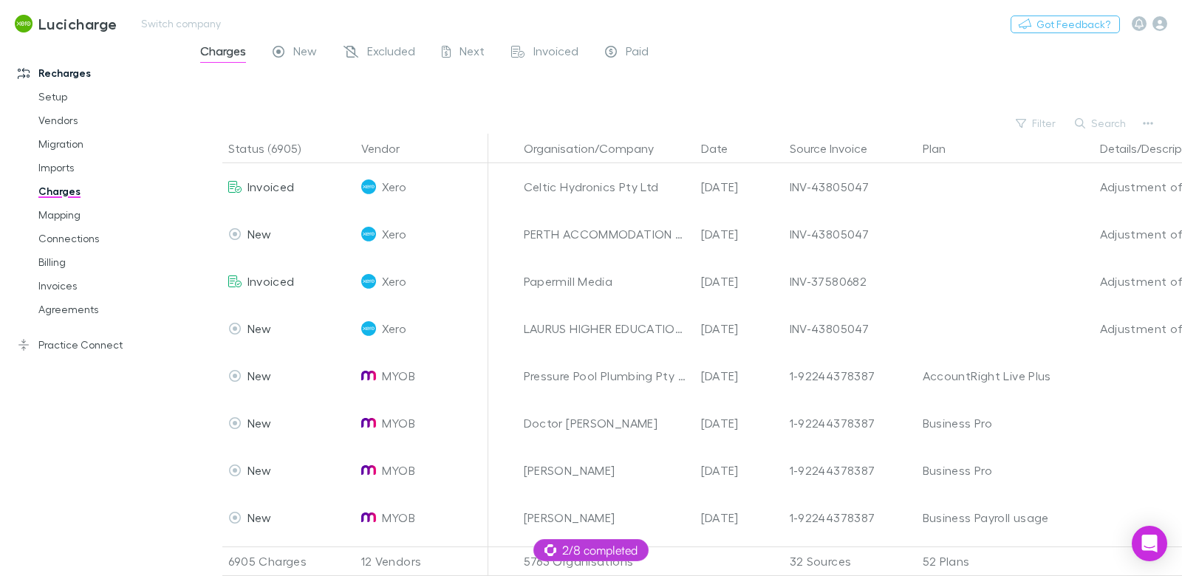
drag, startPoint x: 59, startPoint y: 105, endPoint x: 183, endPoint y: 4, distance: 159.7
click at [59, 105] on link "Setup" at bounding box center [104, 97] width 160 height 24
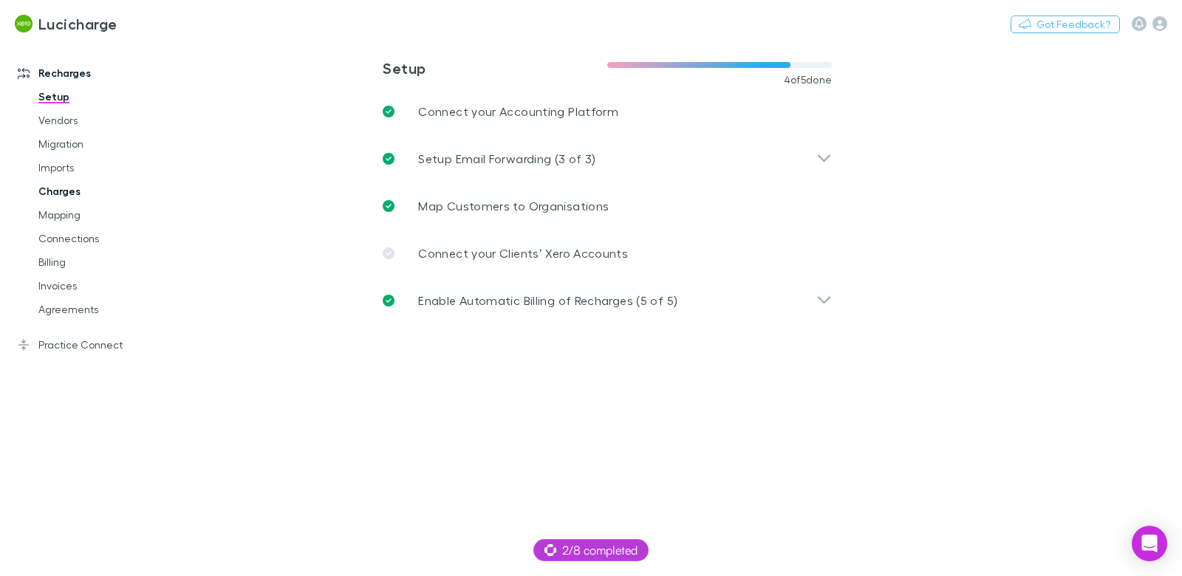
click at [70, 194] on link "Charges" at bounding box center [104, 192] width 160 height 24
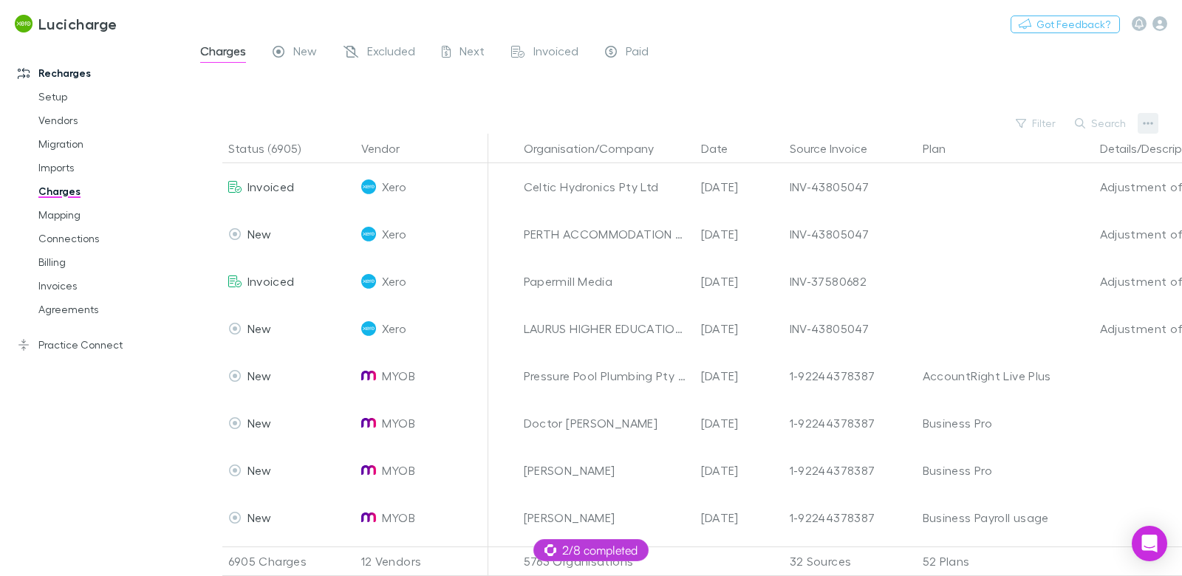
click at [1148, 123] on icon "button" at bounding box center [1148, 123] width 10 height 3
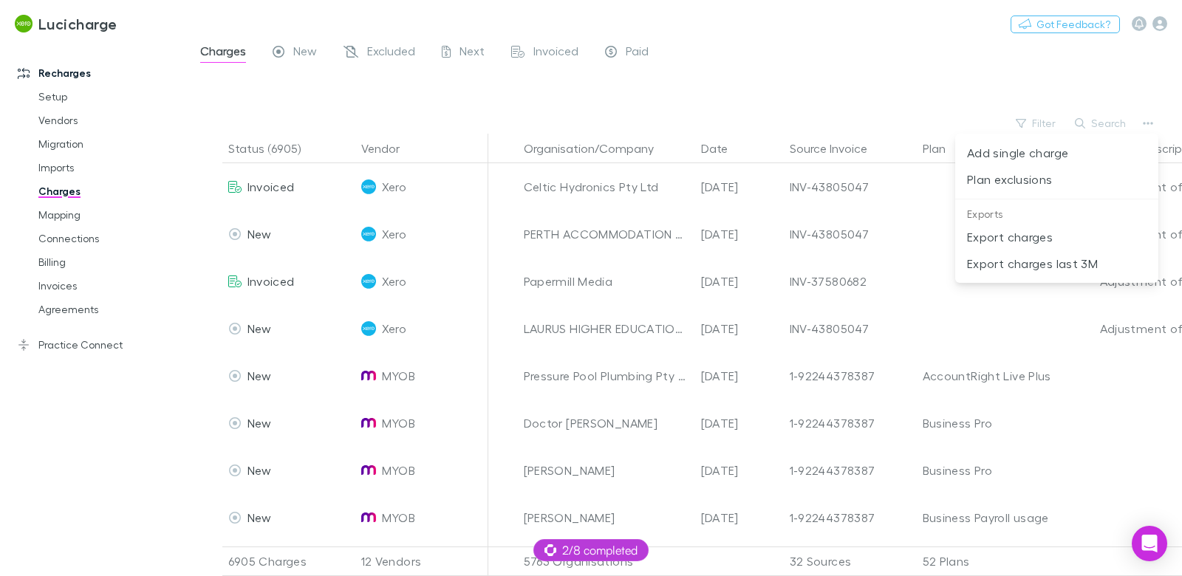
click at [41, 368] on div at bounding box center [591, 288] width 1182 height 576
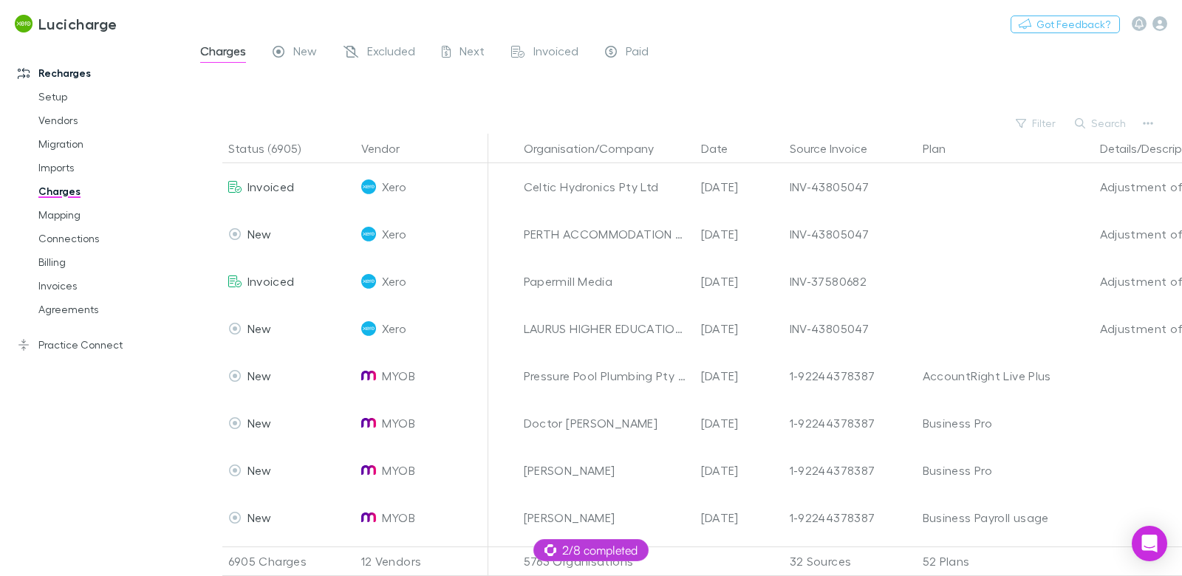
click at [63, 347] on div at bounding box center [591, 288] width 1182 height 576
click at [65, 344] on link "Practice Connect" at bounding box center [93, 345] width 181 height 24
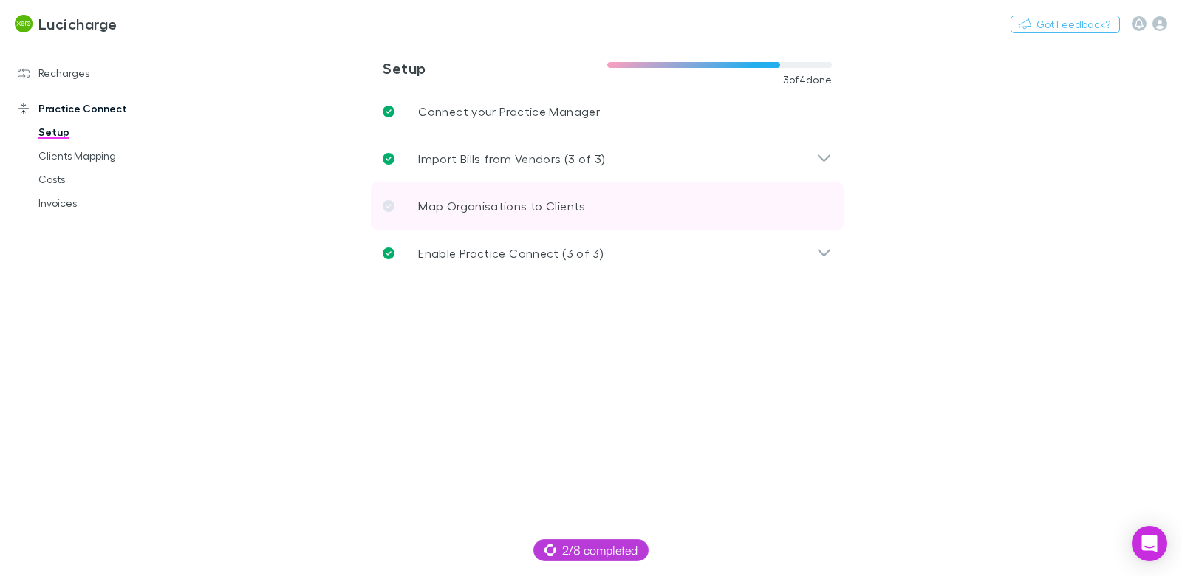
click at [472, 208] on p "Map Organisations to Clients" at bounding box center [501, 206] width 167 height 18
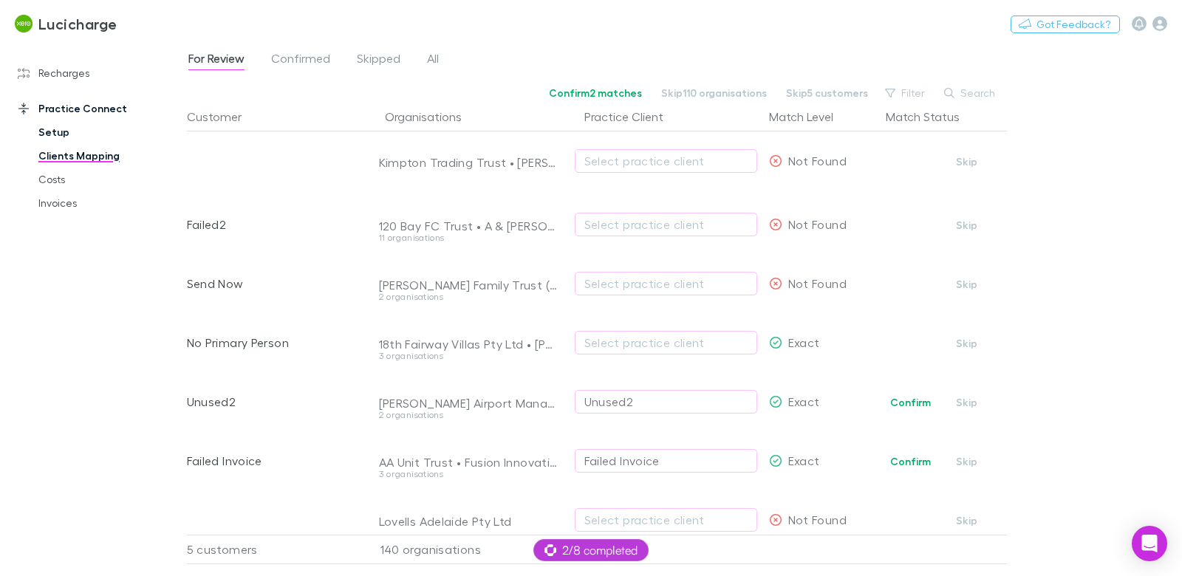
click at [58, 133] on link "Setup" at bounding box center [104, 132] width 160 height 24
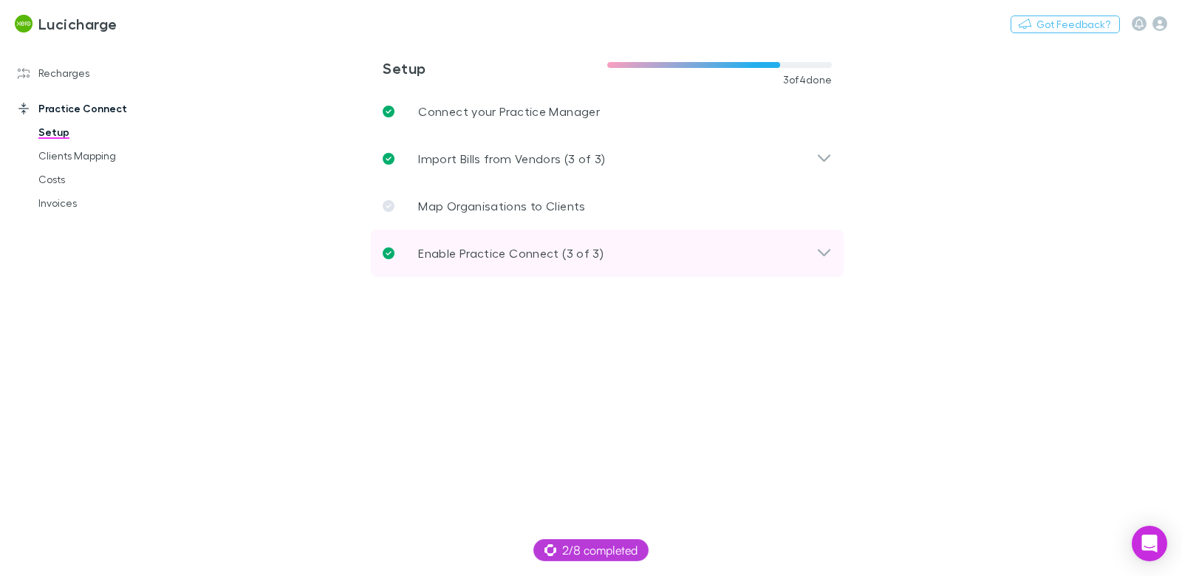
click at [500, 251] on p "Enable Practice Connect (3 of 3)" at bounding box center [510, 254] width 185 height 18
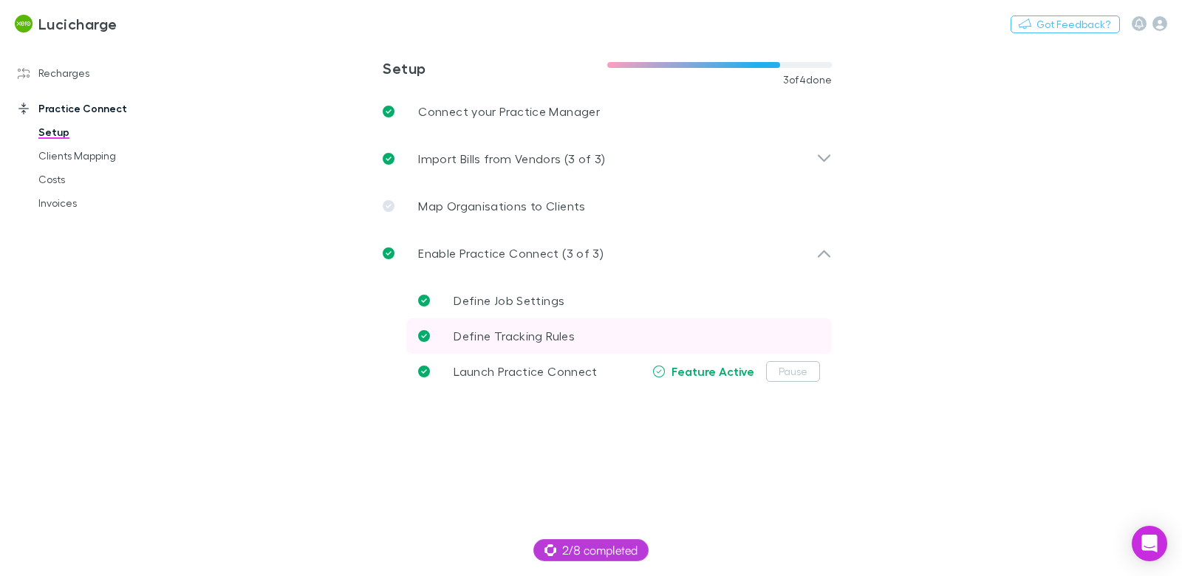
click at [573, 338] on span "Define Tracking Rules" at bounding box center [514, 336] width 121 height 14
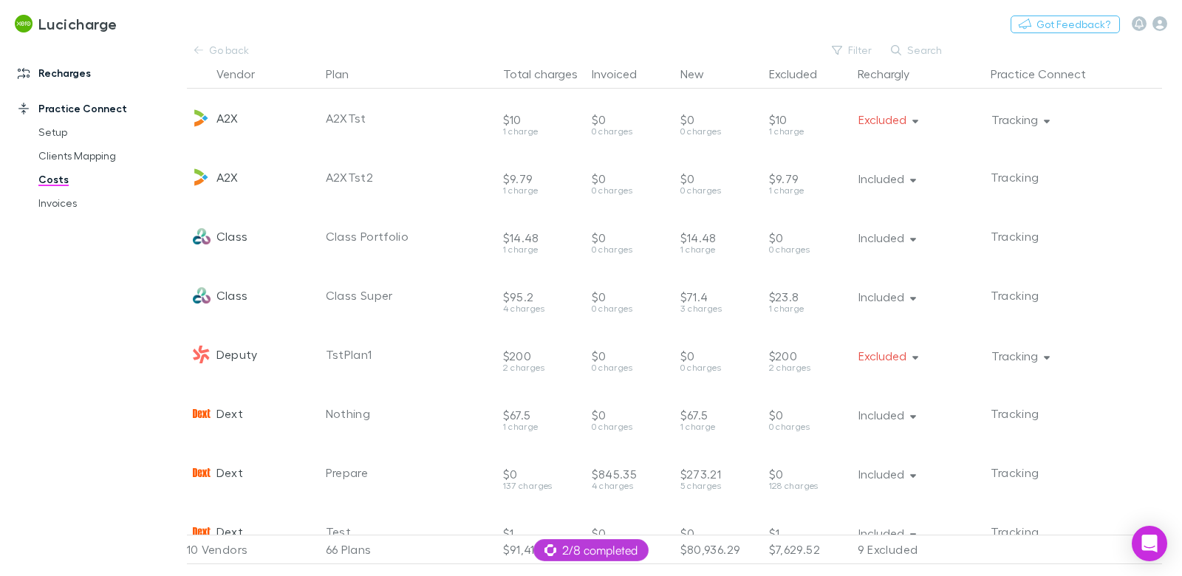
drag, startPoint x: 76, startPoint y: 73, endPoint x: 81, endPoint y: 80, distance: 8.0
click at [76, 73] on link "Recharges" at bounding box center [93, 73] width 181 height 24
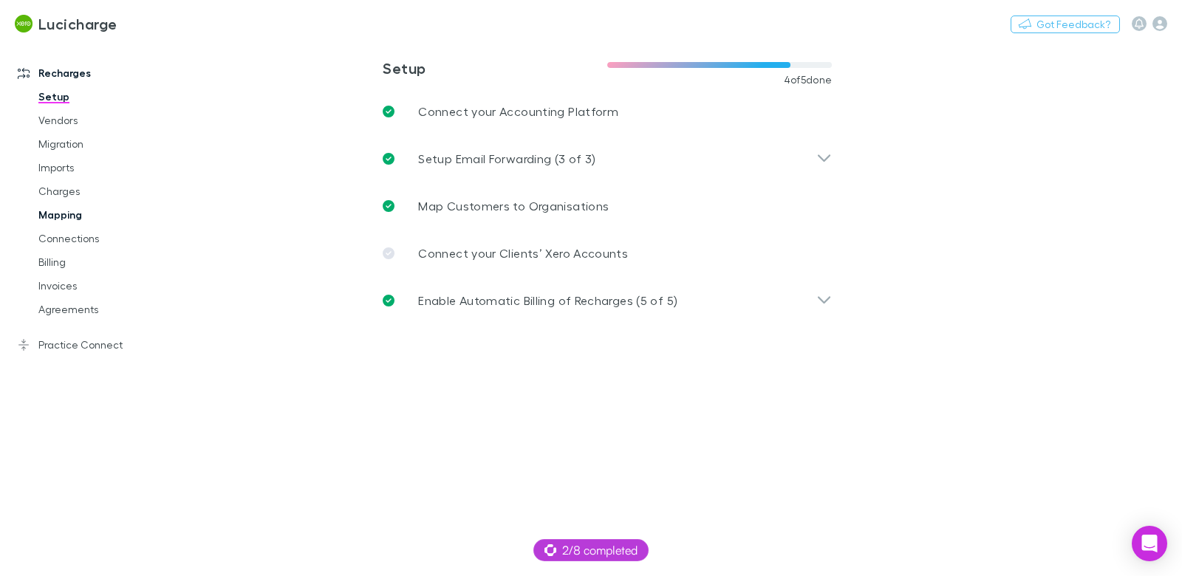
click at [66, 214] on link "Mapping" at bounding box center [104, 215] width 160 height 24
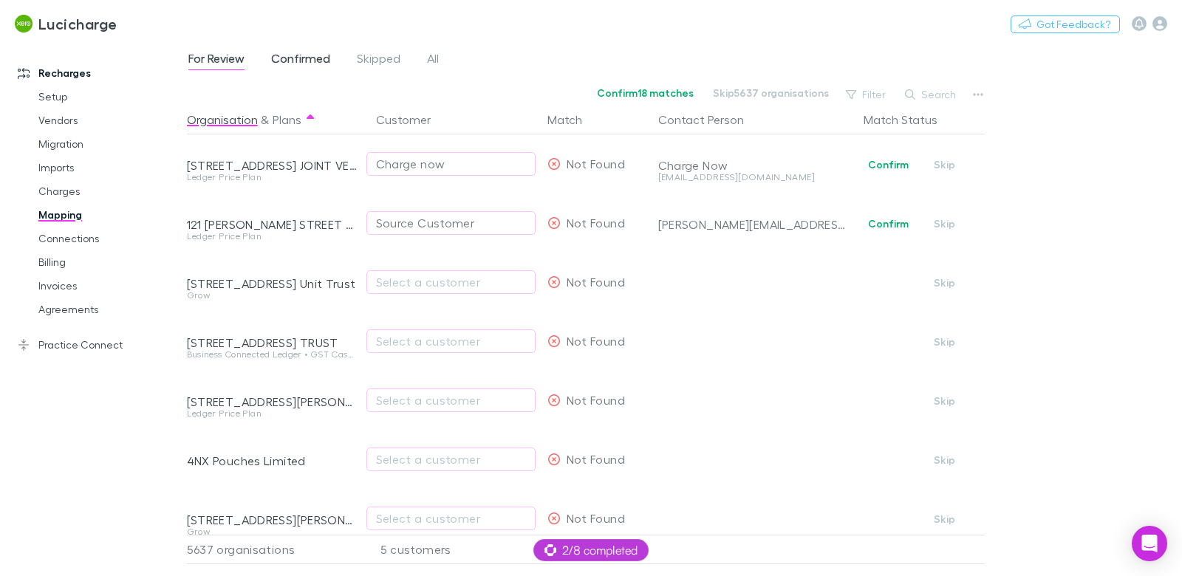
click at [329, 58] on span "Confirmed" at bounding box center [300, 60] width 59 height 19
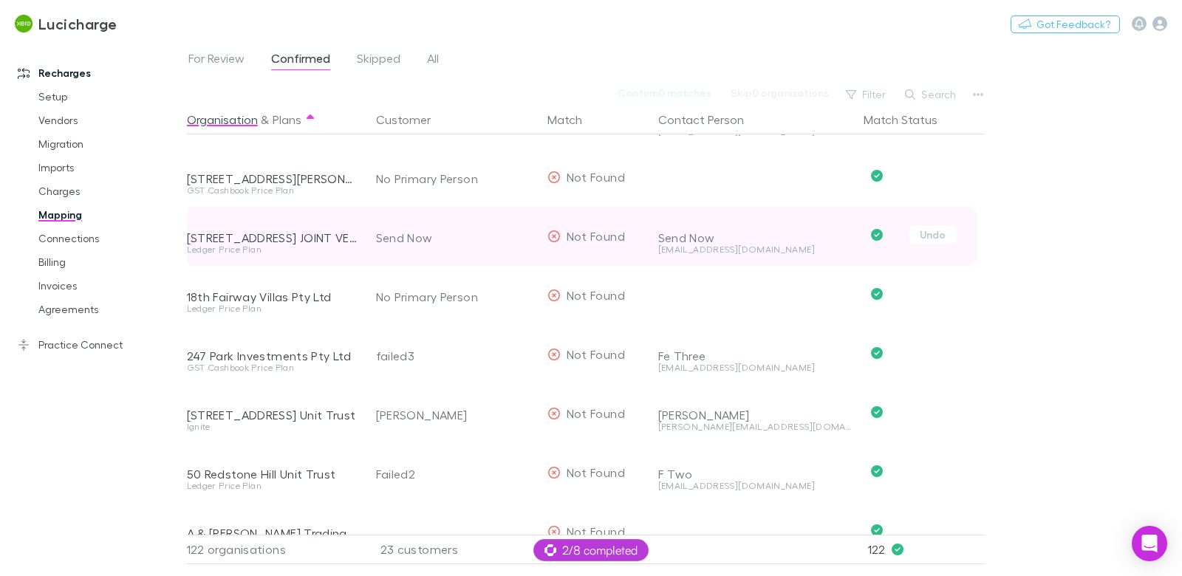
scroll to position [518, 0]
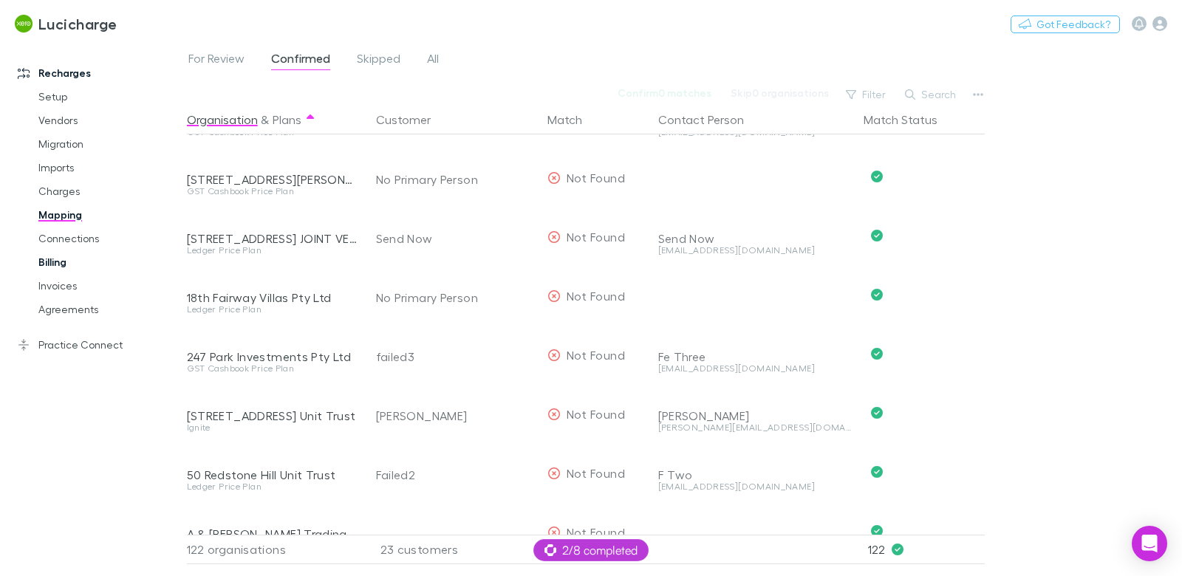
click at [41, 262] on link "Billing" at bounding box center [104, 263] width 160 height 24
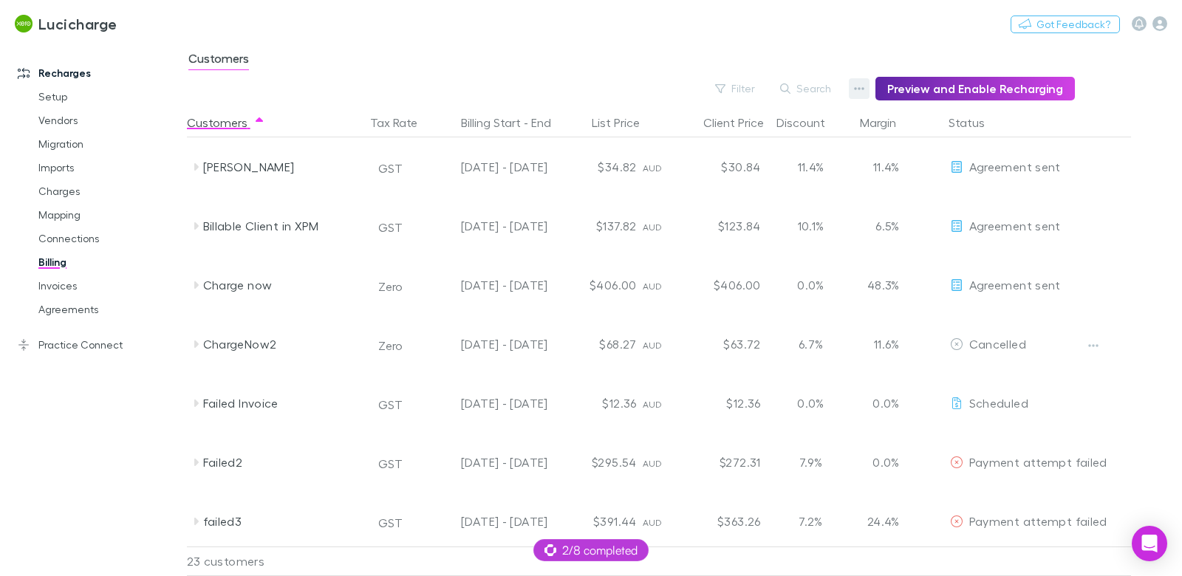
click at [860, 89] on icon "button" at bounding box center [859, 89] width 10 height 12
click at [753, 129] on p "Discount Split" at bounding box center [775, 137] width 180 height 18
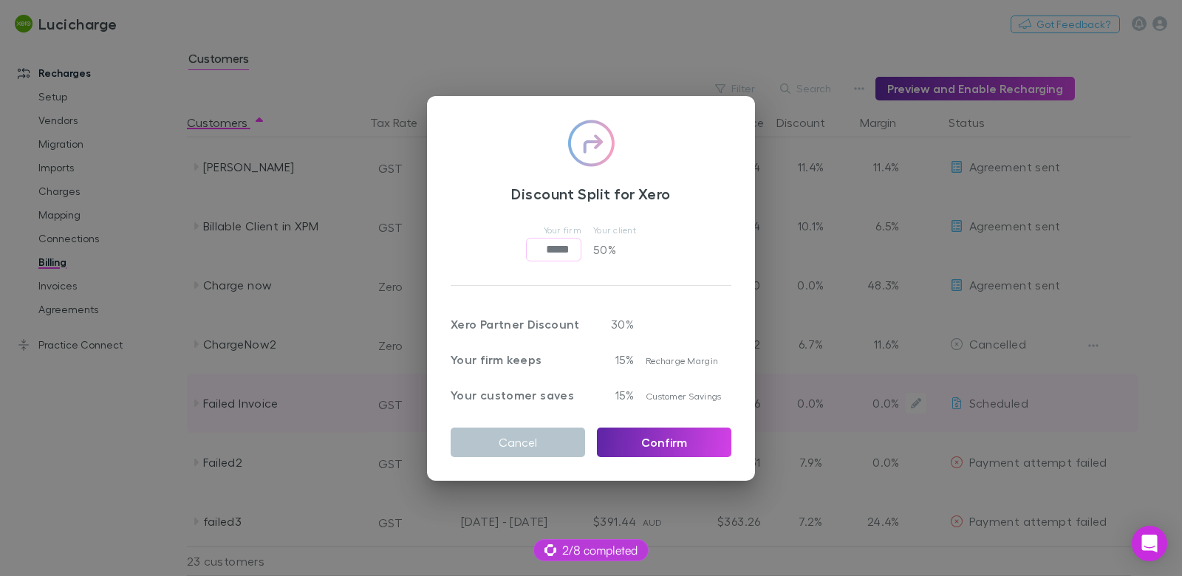
drag, startPoint x: 553, startPoint y: 437, endPoint x: 602, endPoint y: 375, distance: 80.0
click at [553, 437] on button "Cancel" at bounding box center [518, 443] width 134 height 30
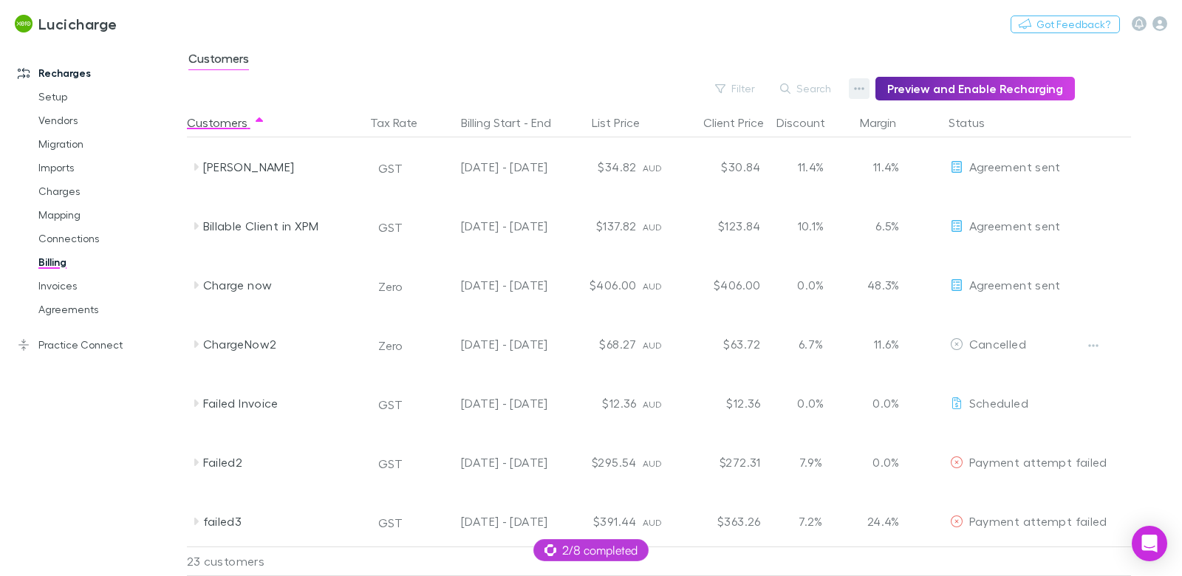
click at [870, 87] on button "button" at bounding box center [859, 88] width 21 height 21
click at [753, 160] on p "Admin Fee" at bounding box center [775, 163] width 180 height 18
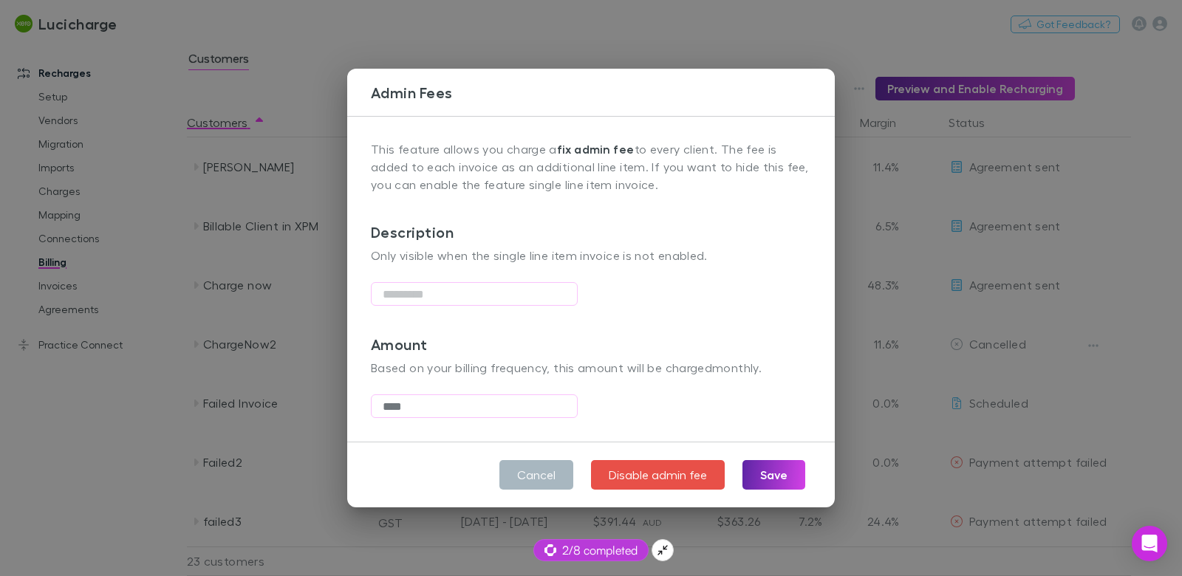
click at [517, 471] on button "Cancel" at bounding box center [537, 475] width 74 height 30
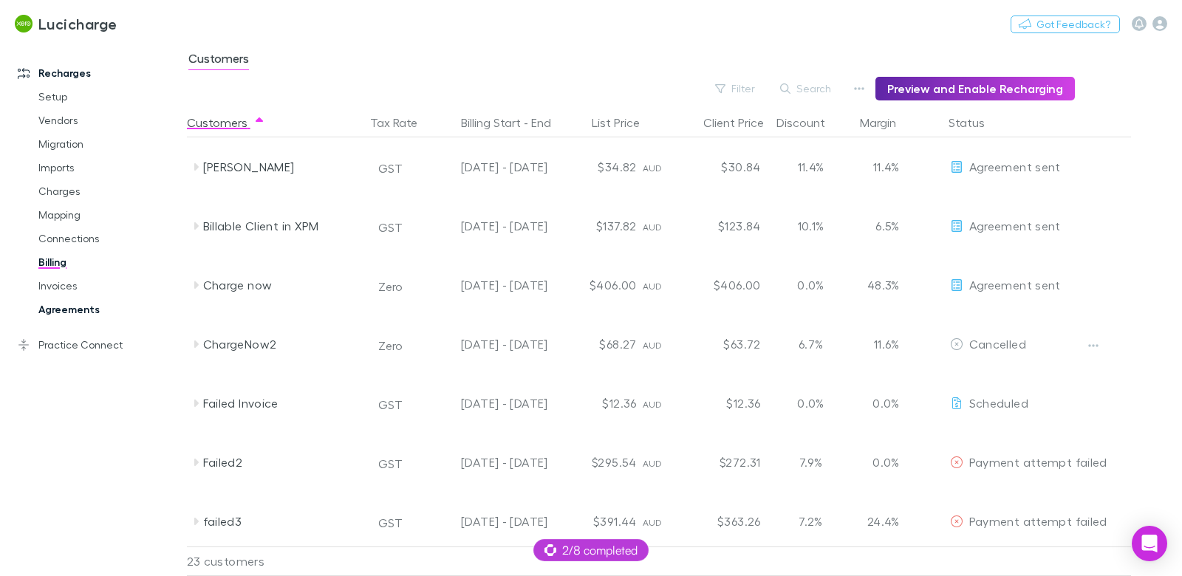
click at [78, 307] on link "Agreements" at bounding box center [104, 310] width 160 height 24
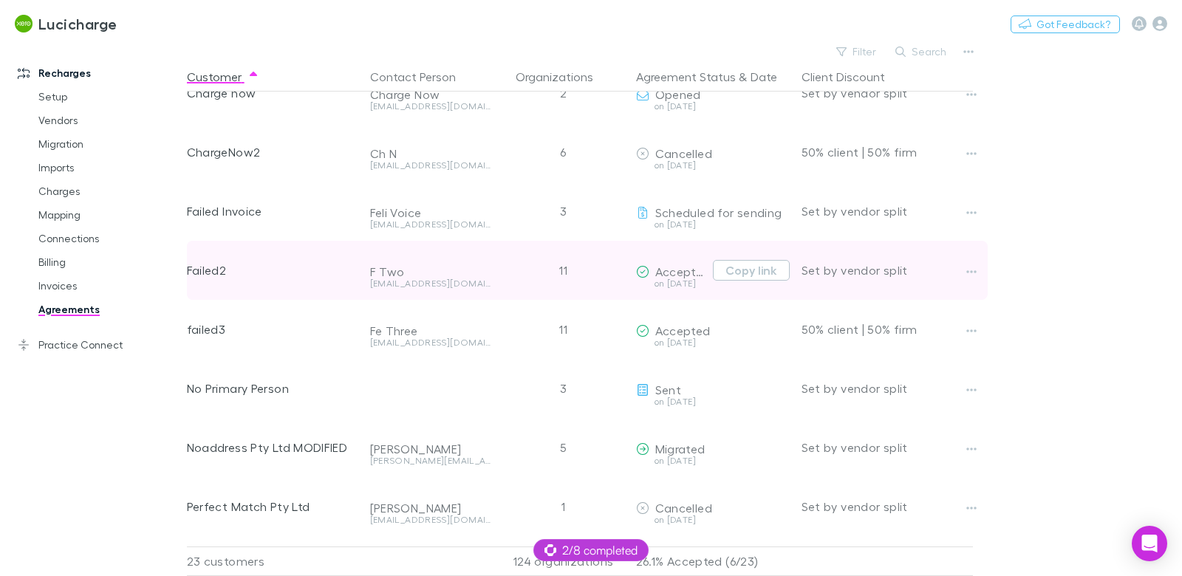
scroll to position [194, 0]
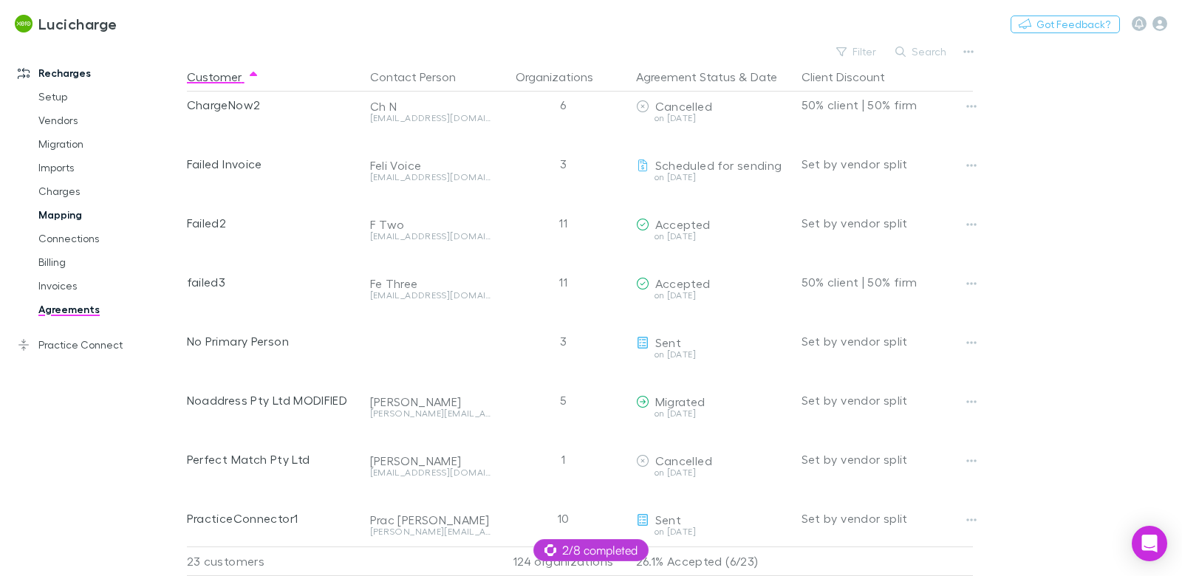
click at [75, 214] on link "Mapping" at bounding box center [104, 215] width 160 height 24
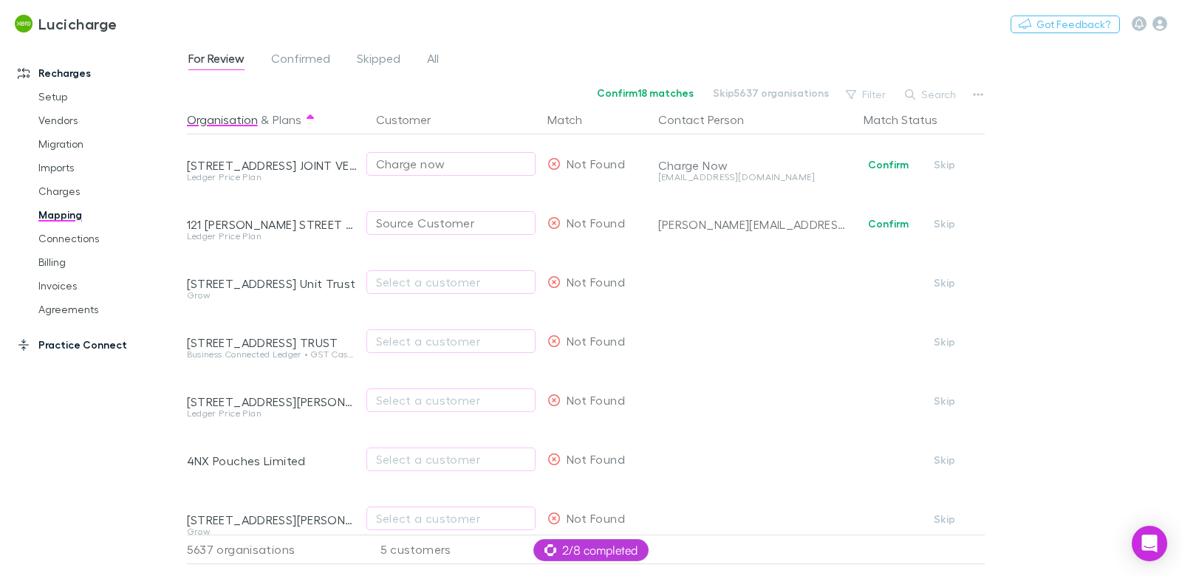
click at [62, 345] on link "Practice Connect" at bounding box center [93, 345] width 181 height 24
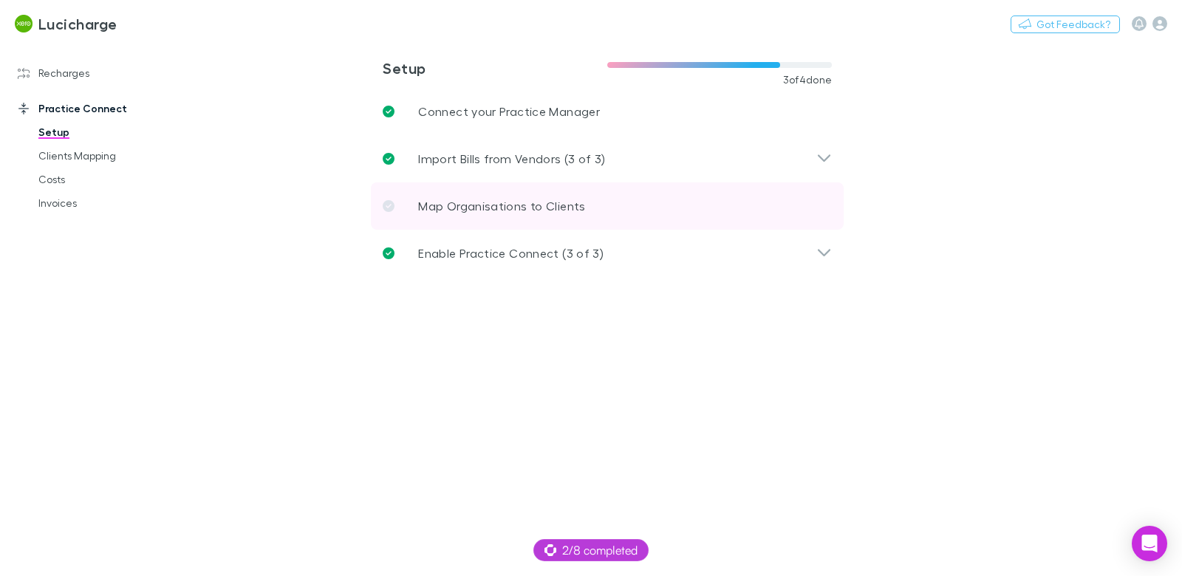
click at [491, 205] on p "Map Organisations to Clients" at bounding box center [501, 206] width 167 height 18
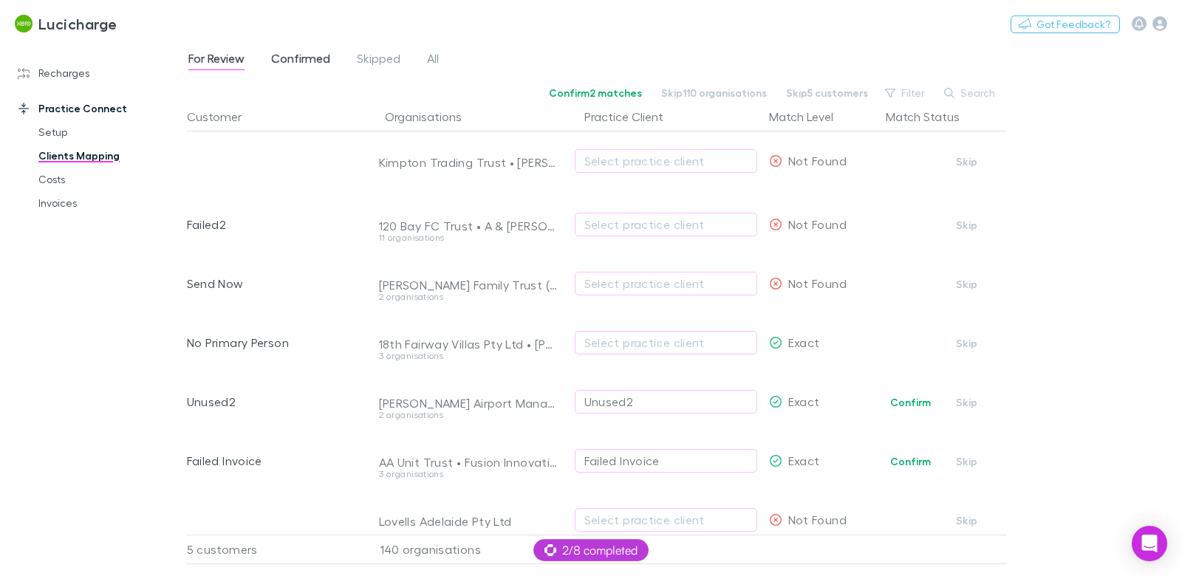
click at [316, 62] on span "Confirmed" at bounding box center [300, 60] width 59 height 19
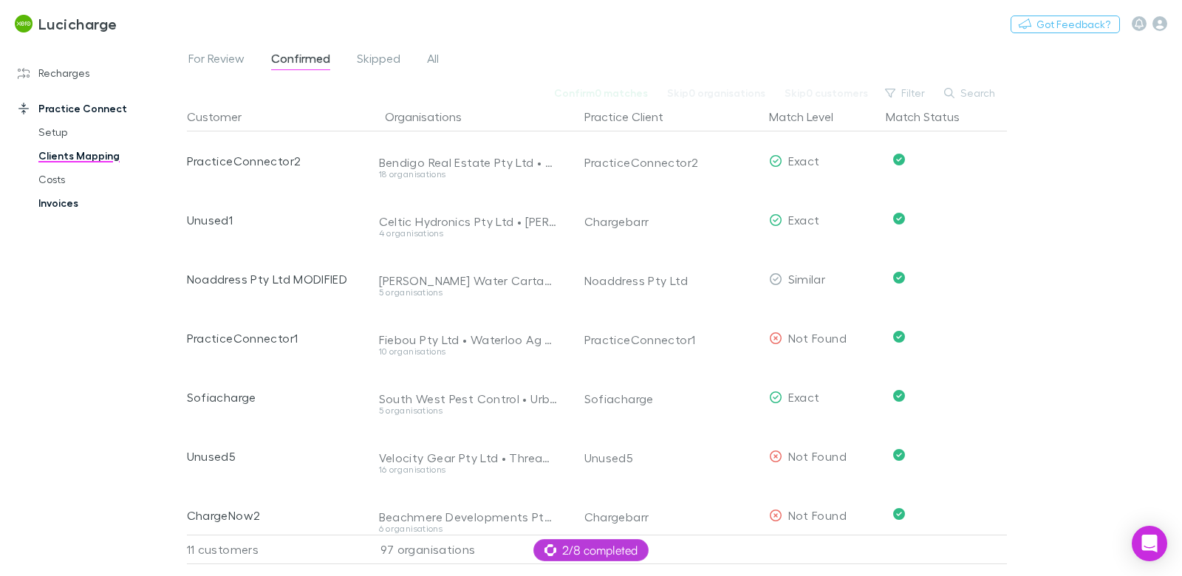
click at [59, 211] on link "Invoices" at bounding box center [104, 203] width 160 height 24
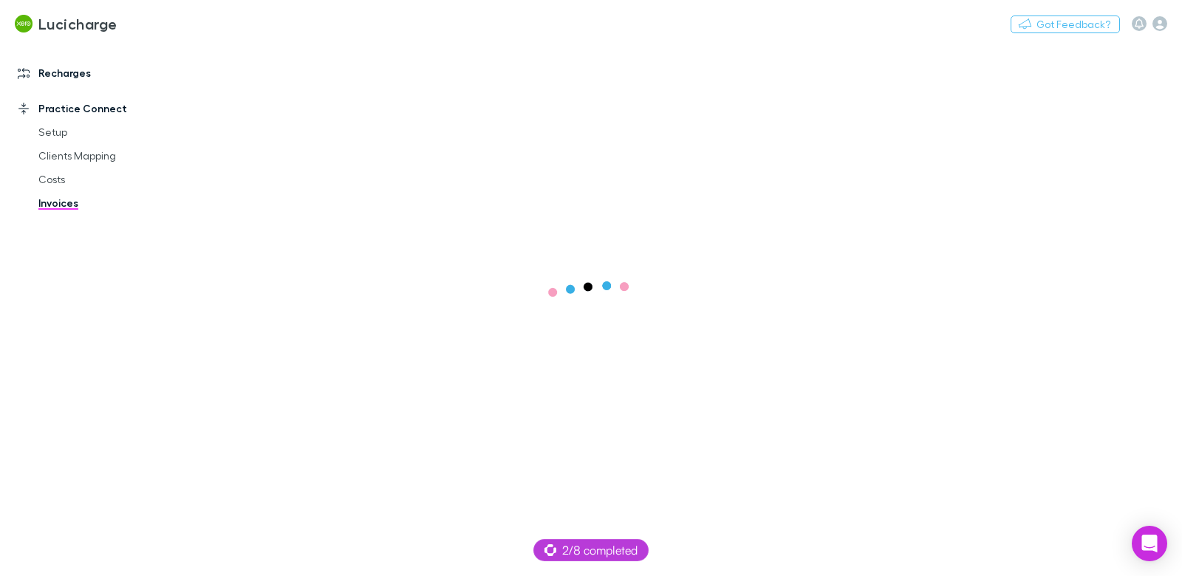
click at [58, 78] on link "Recharges" at bounding box center [93, 73] width 181 height 24
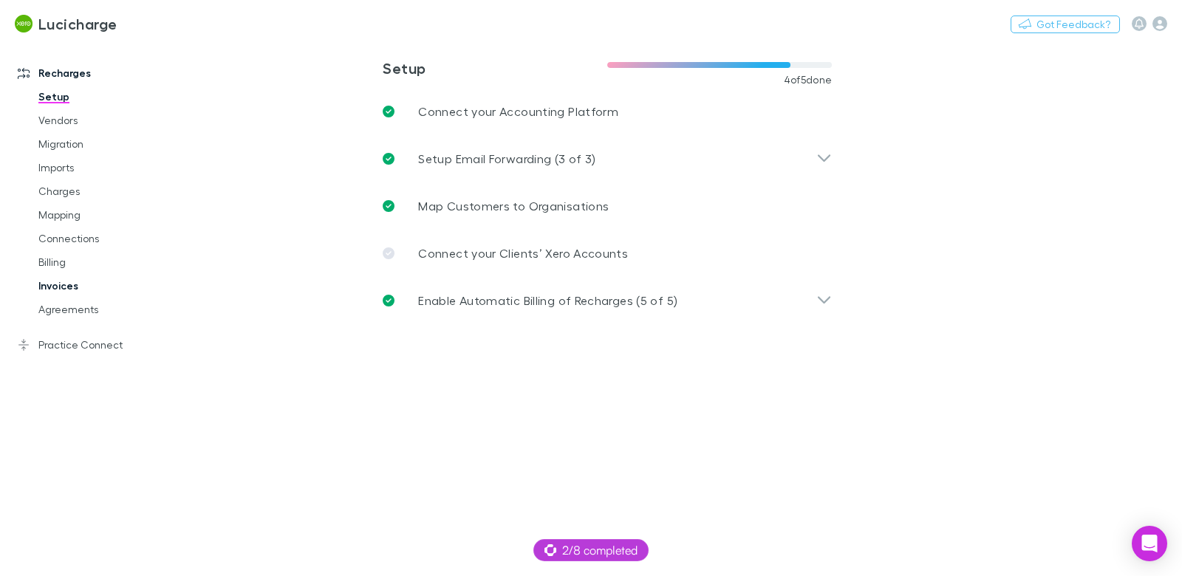
click at [63, 284] on link "Invoices" at bounding box center [104, 286] width 160 height 24
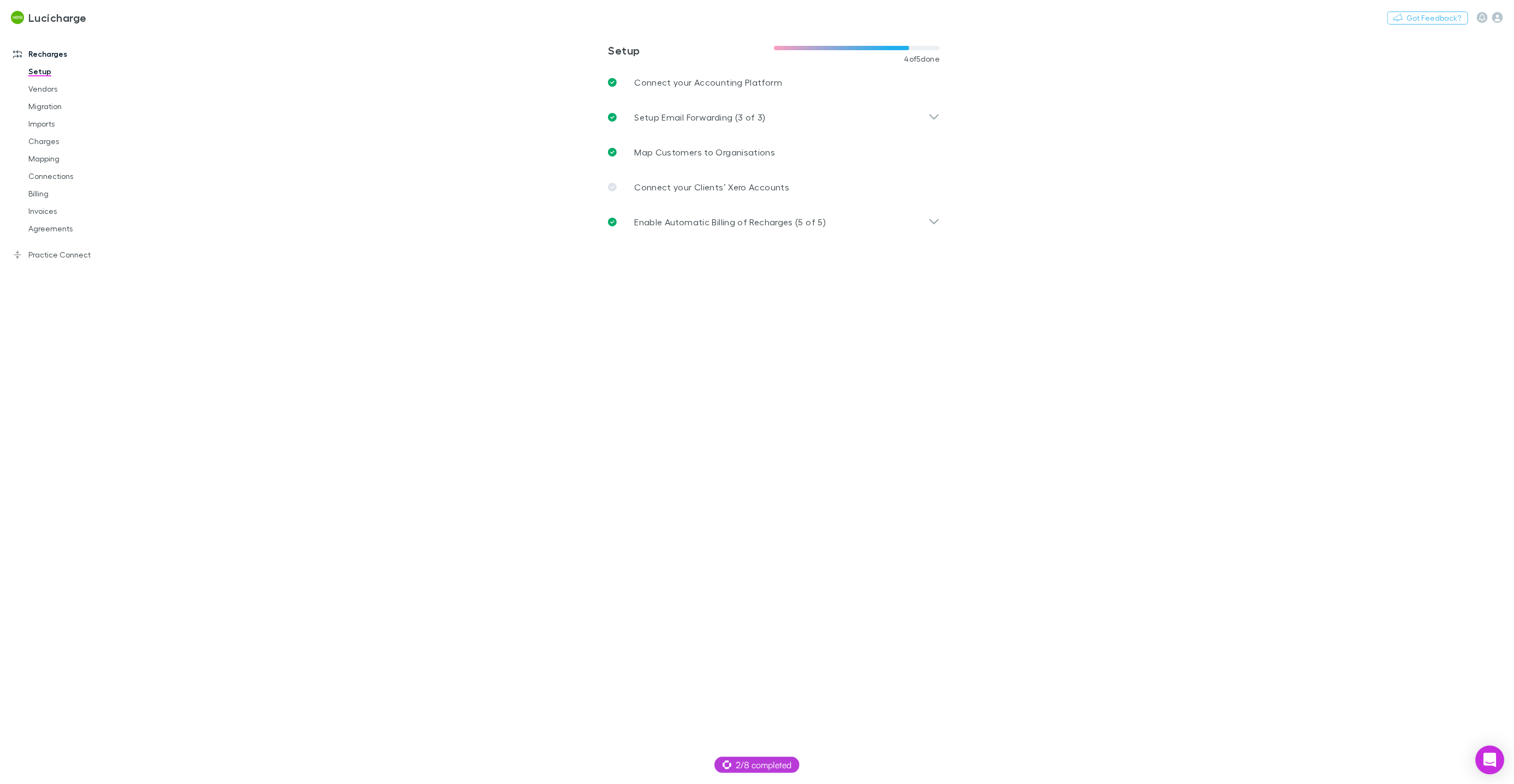
click at [1476, 747] on body "**********" at bounding box center [757, 392] width 1514 height 784
click at [1487, 774] on body "**********" at bounding box center [757, 392] width 1514 height 784
click at [1487, 760] on icon "Open Intercom Messenger" at bounding box center [1489, 760] width 13 height 14
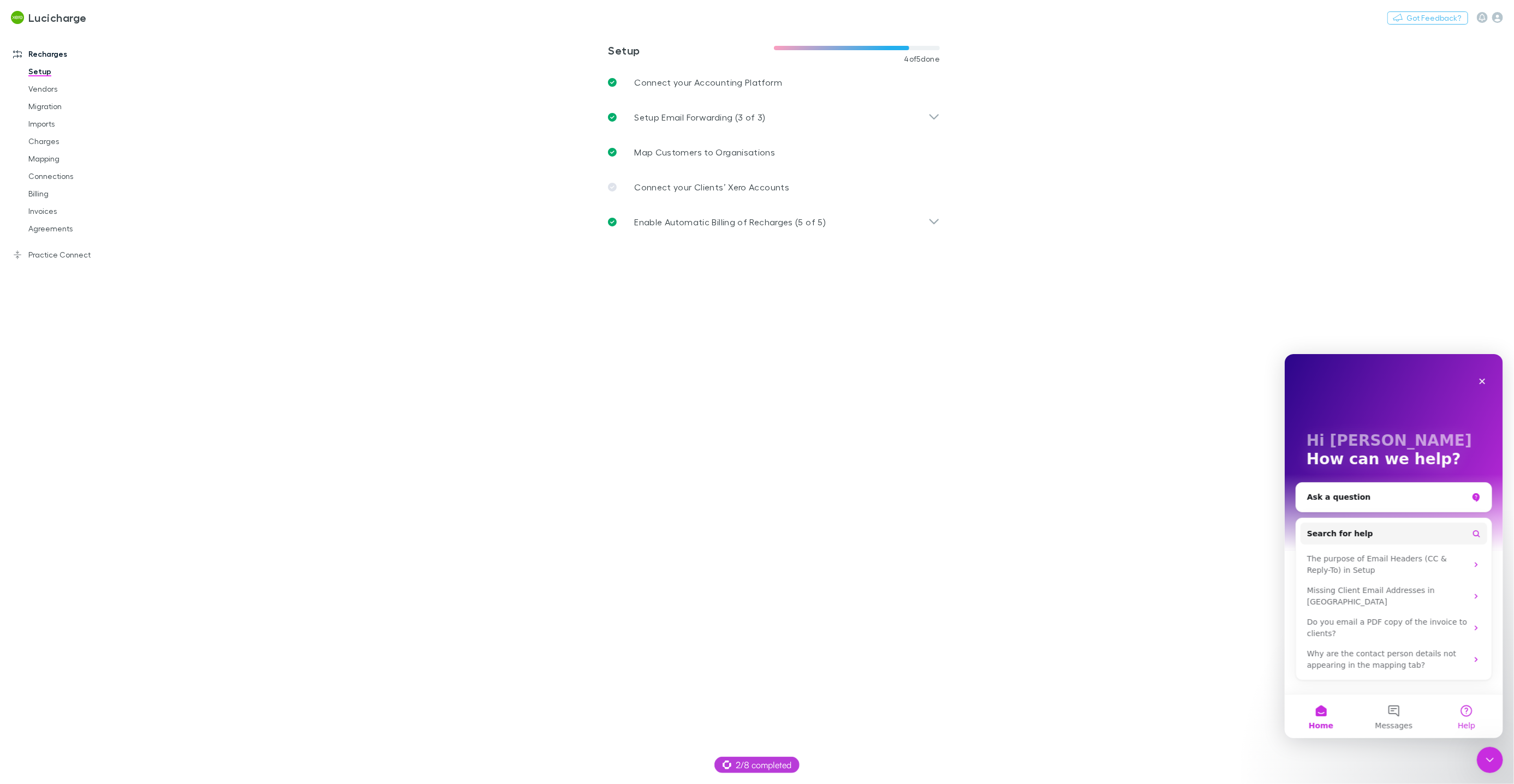
click at [1461, 707] on button "Help" at bounding box center [1466, 715] width 72 height 44
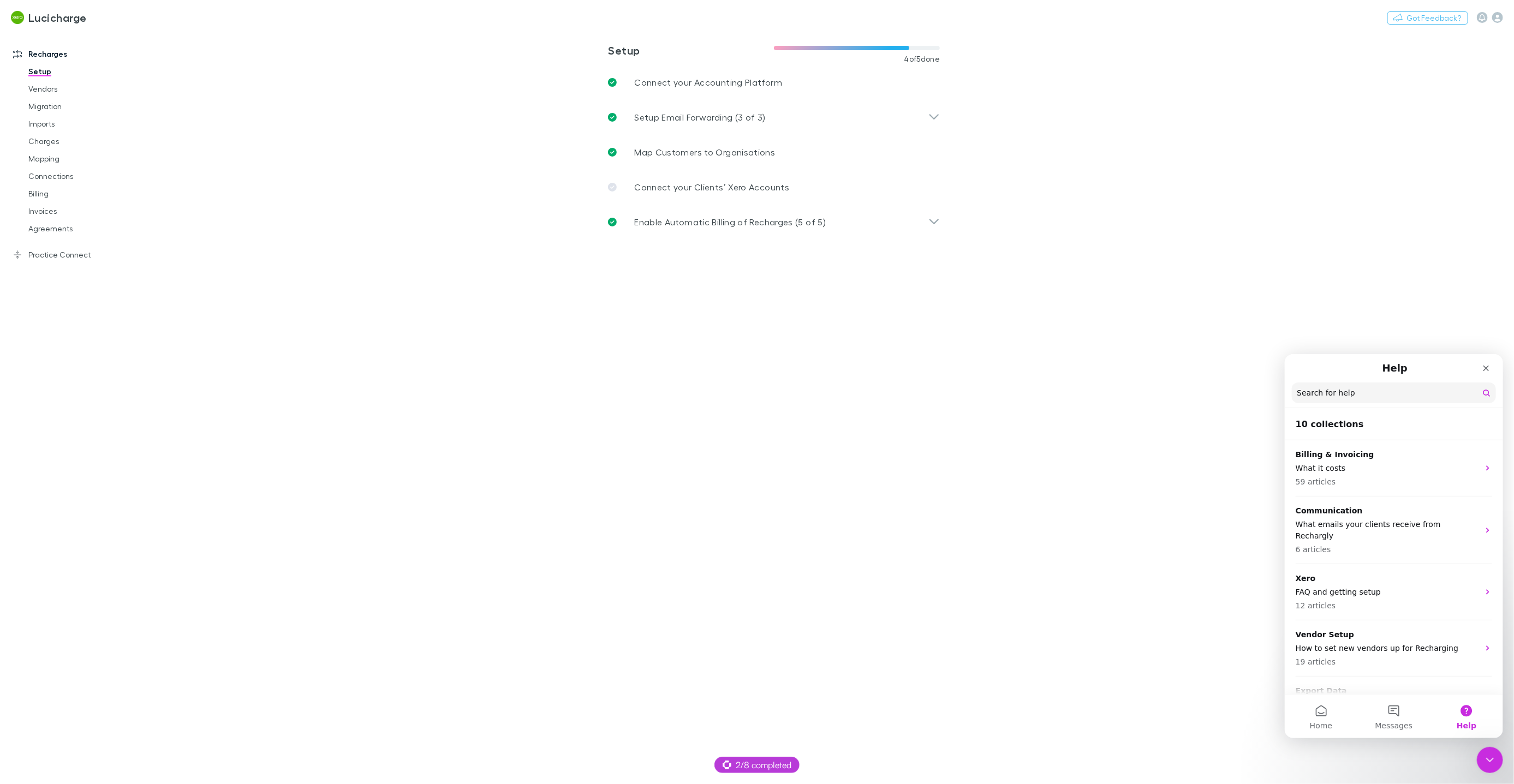
click at [1335, 402] on input "Search for help" at bounding box center [1393, 392] width 204 height 21
type input "**********"
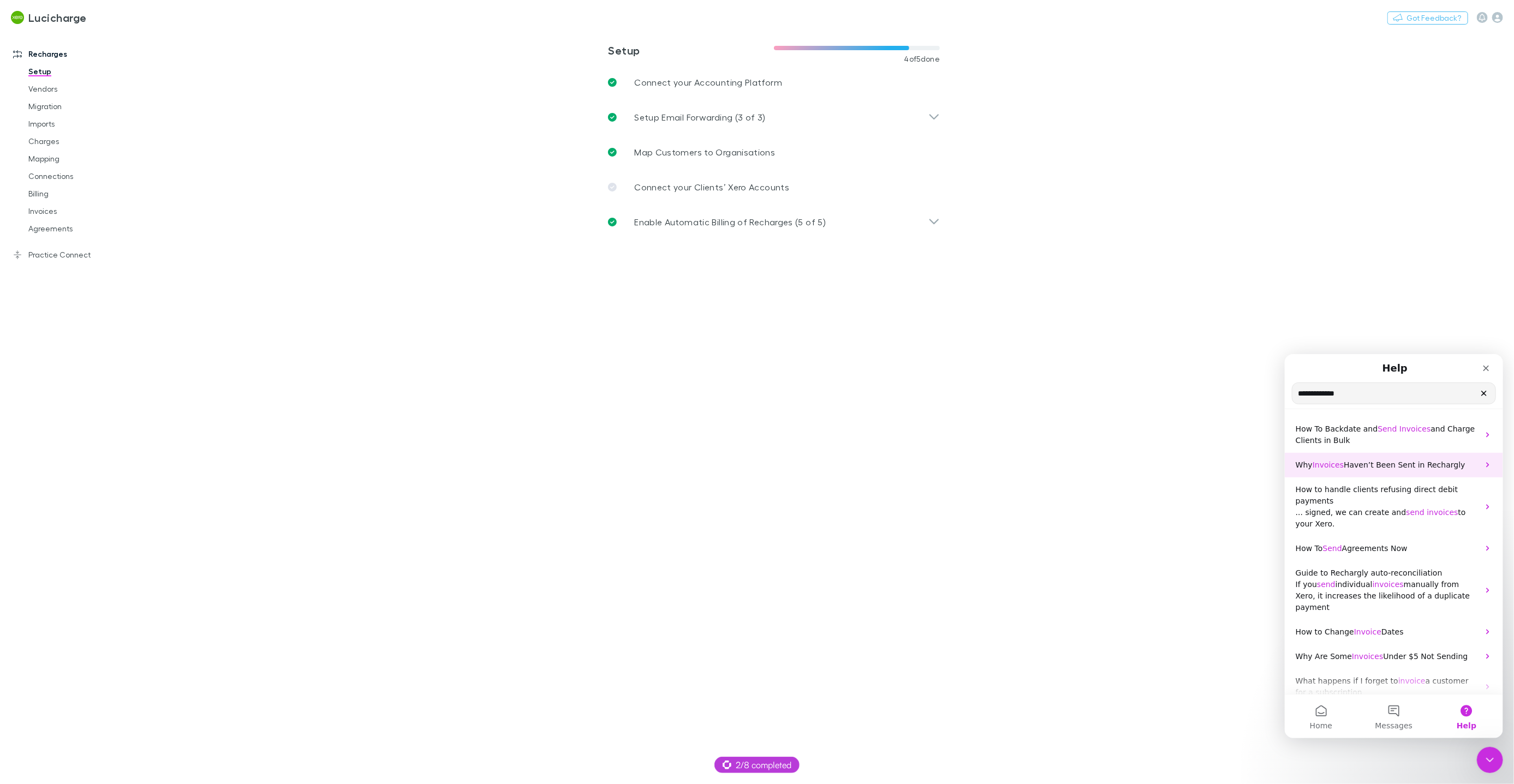
click at [1338, 464] on span "Invoices" at bounding box center [1327, 464] width 31 height 9
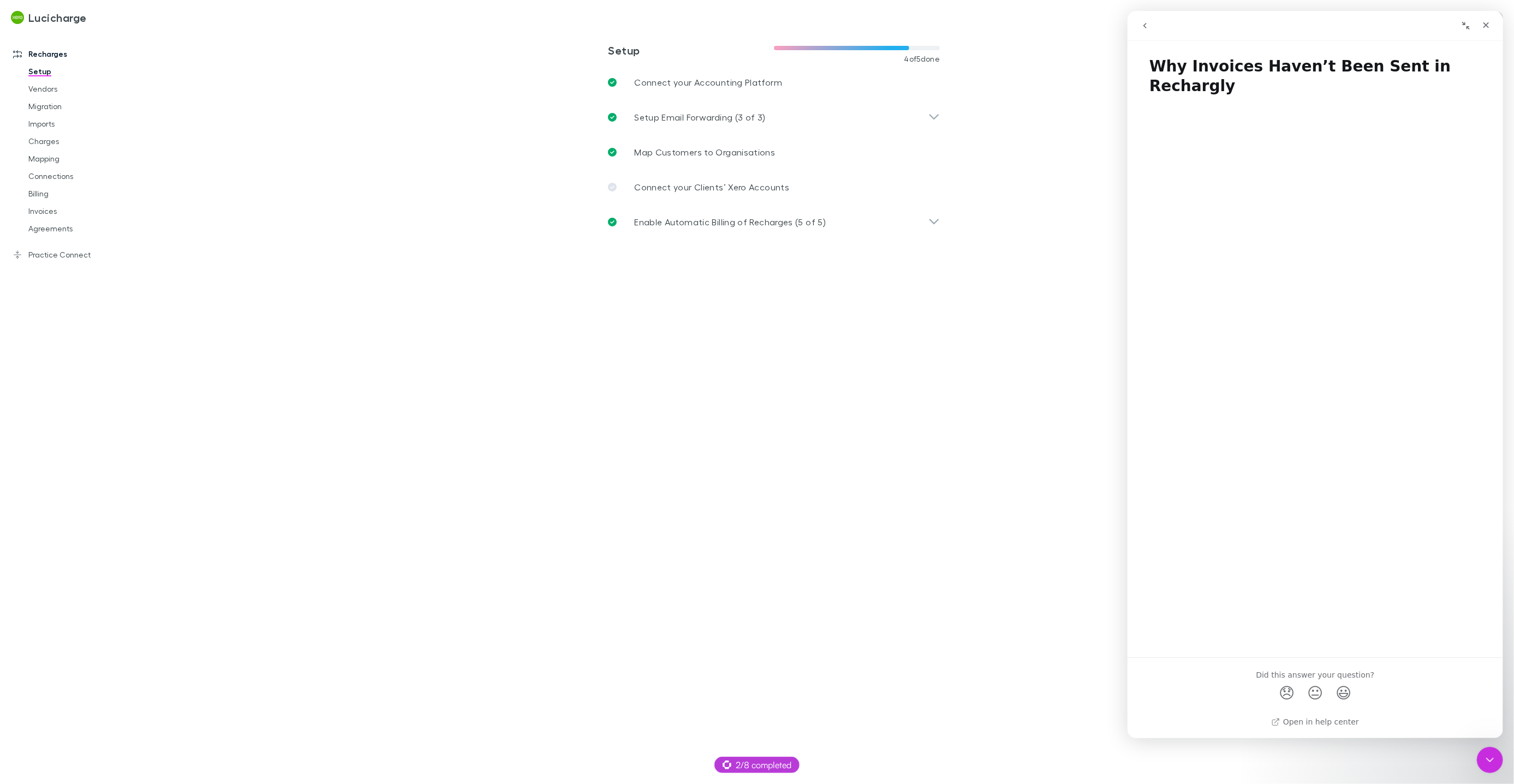
click at [1145, 16] on button "go back" at bounding box center [1145, 26] width 21 height 21
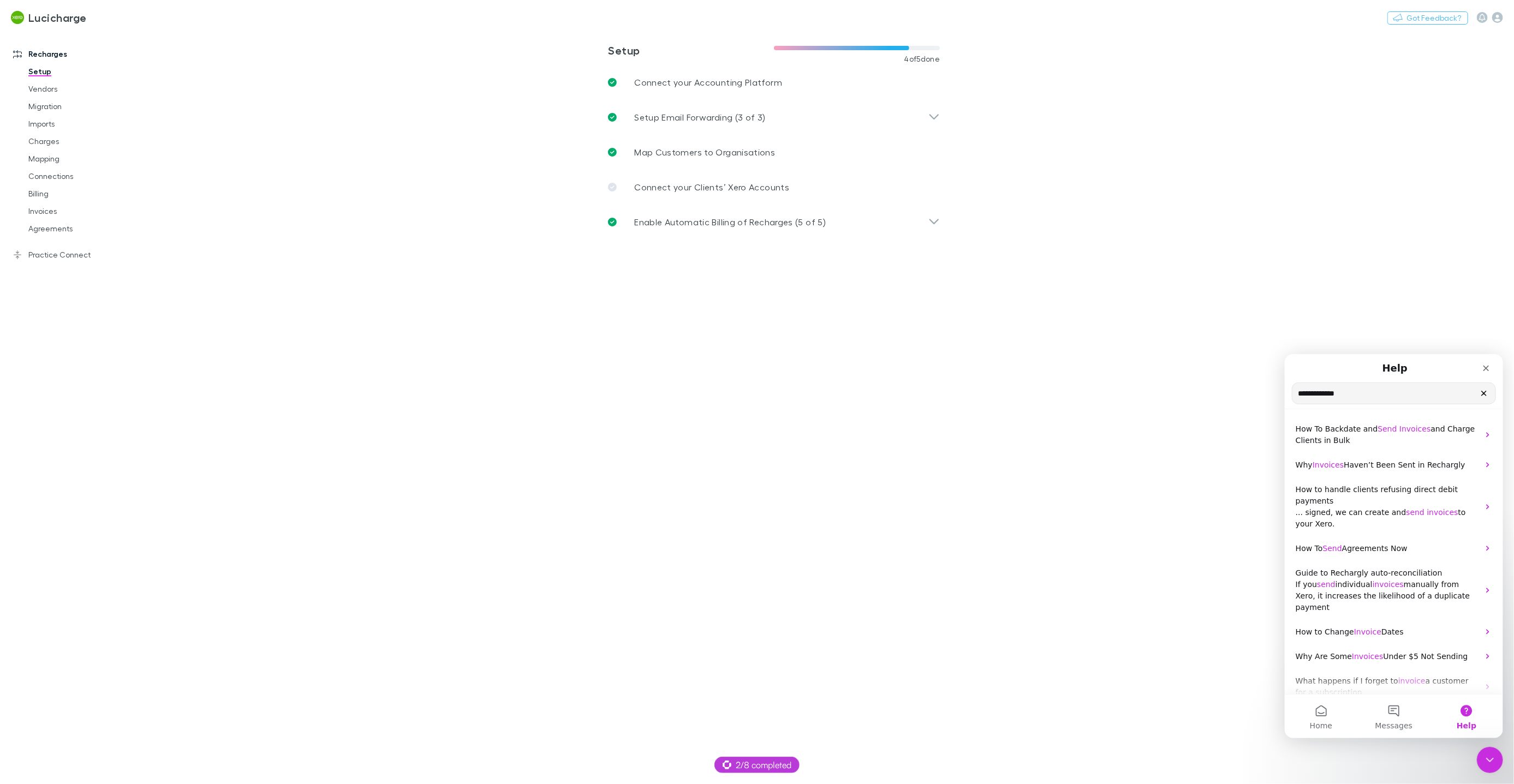
click at [1360, 394] on input "**********" at bounding box center [1393, 393] width 203 height 21
type input "**********"
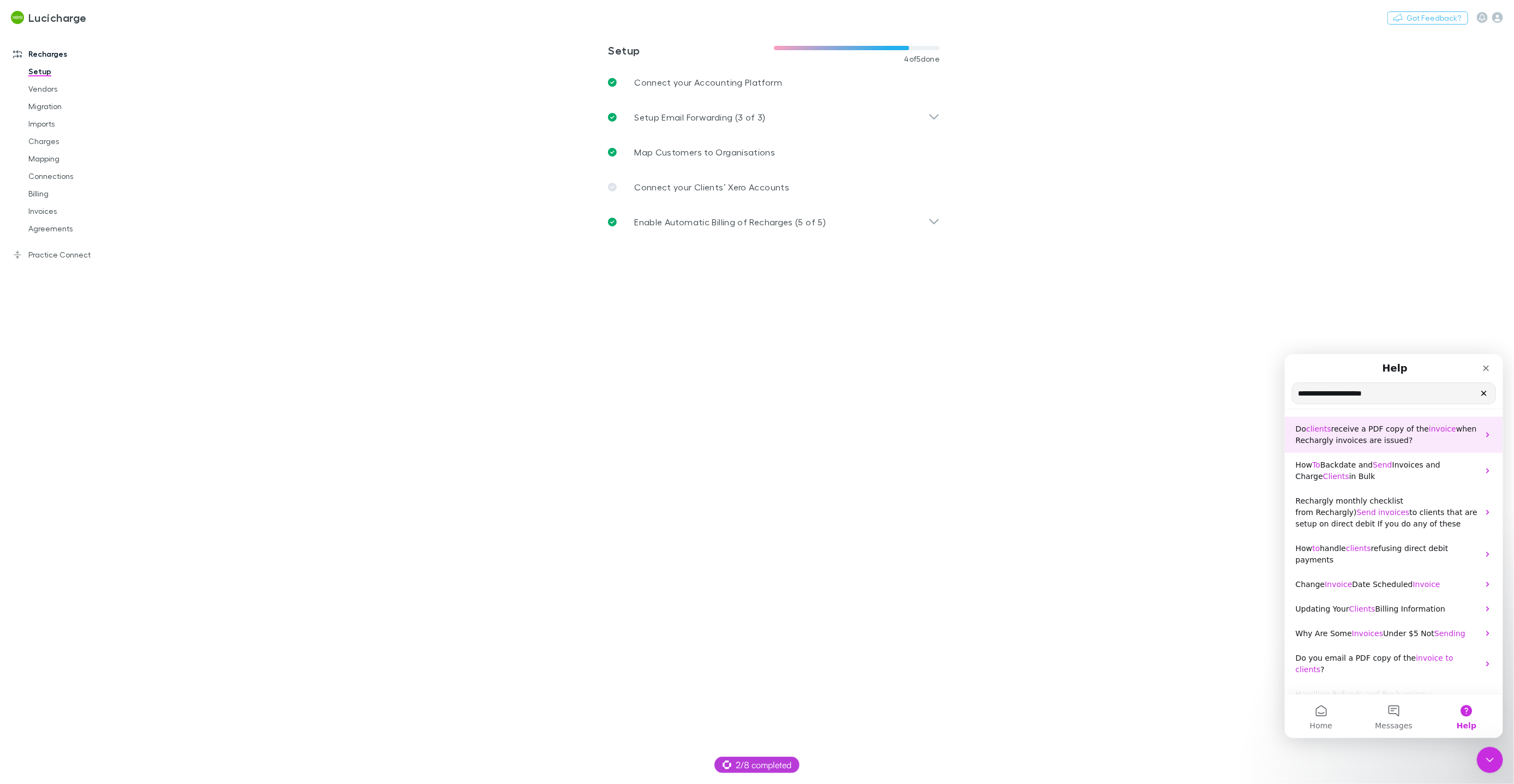
click at [1379, 432] on p "Do clients receive a PDF copy of the invoice when Rechargly invoices are issued?" at bounding box center [1387, 434] width 183 height 23
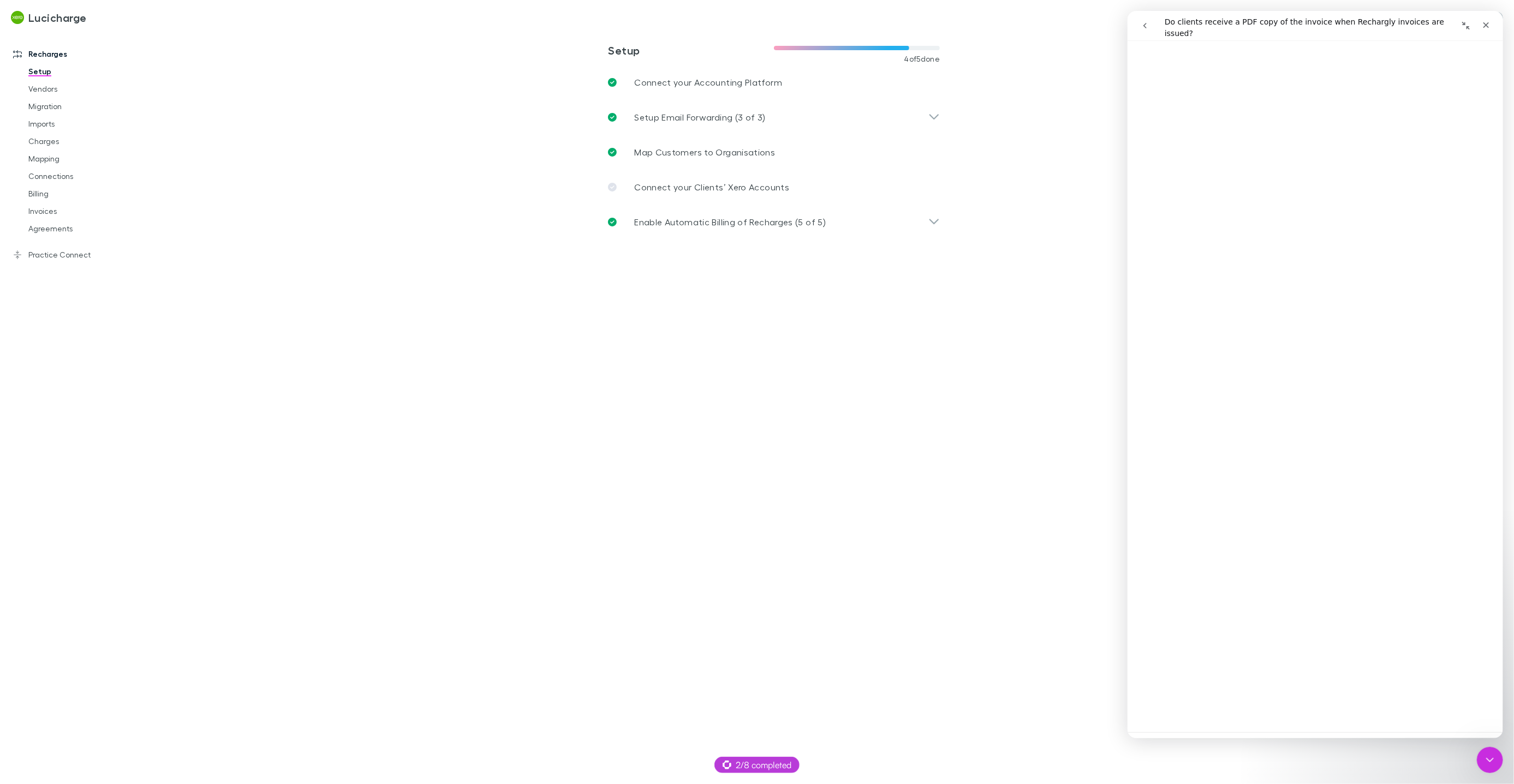
scroll to position [277, 0]
click at [1343, 737] on link "Open in help center" at bounding box center [1315, 742] width 87 height 9
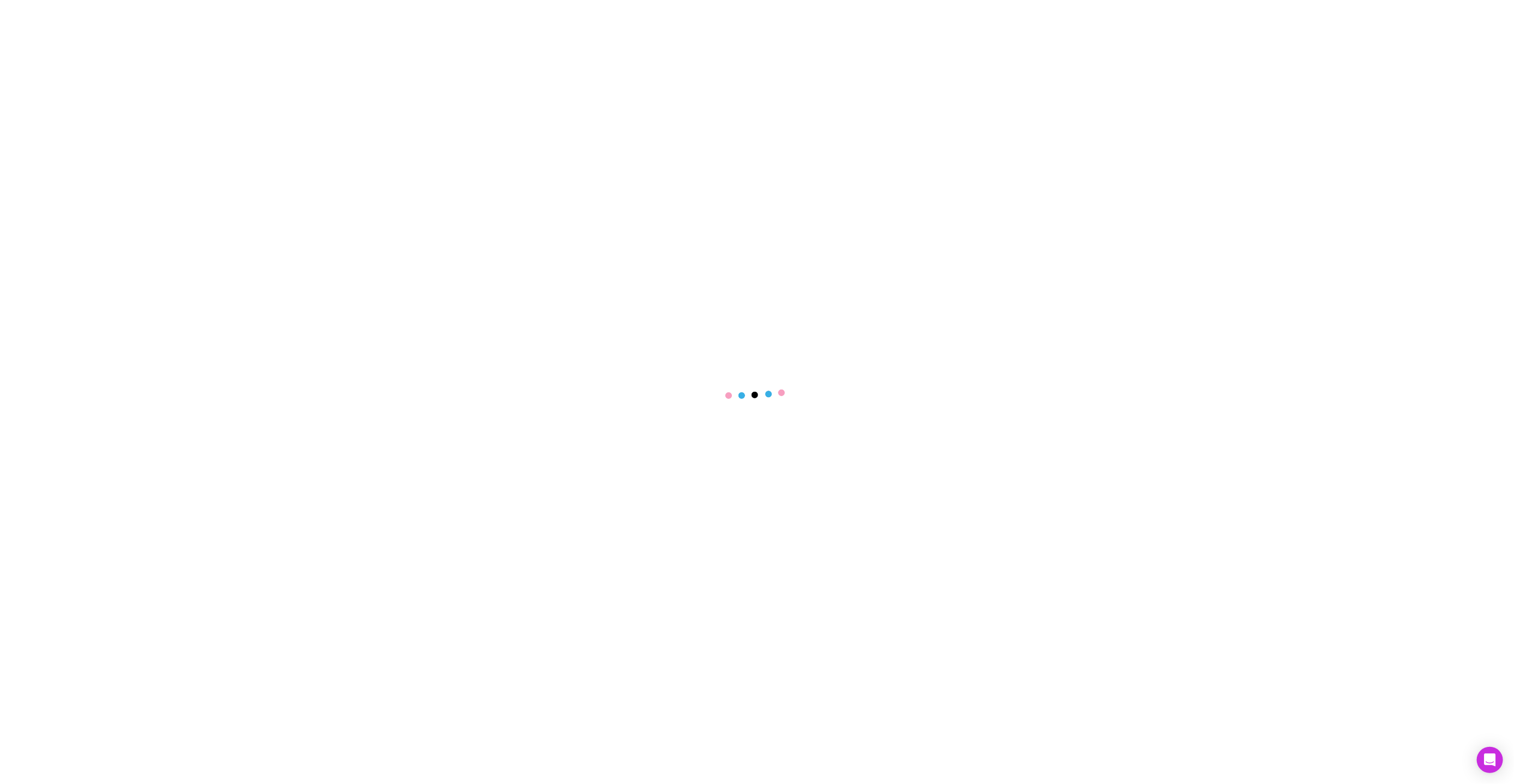
select select "****"
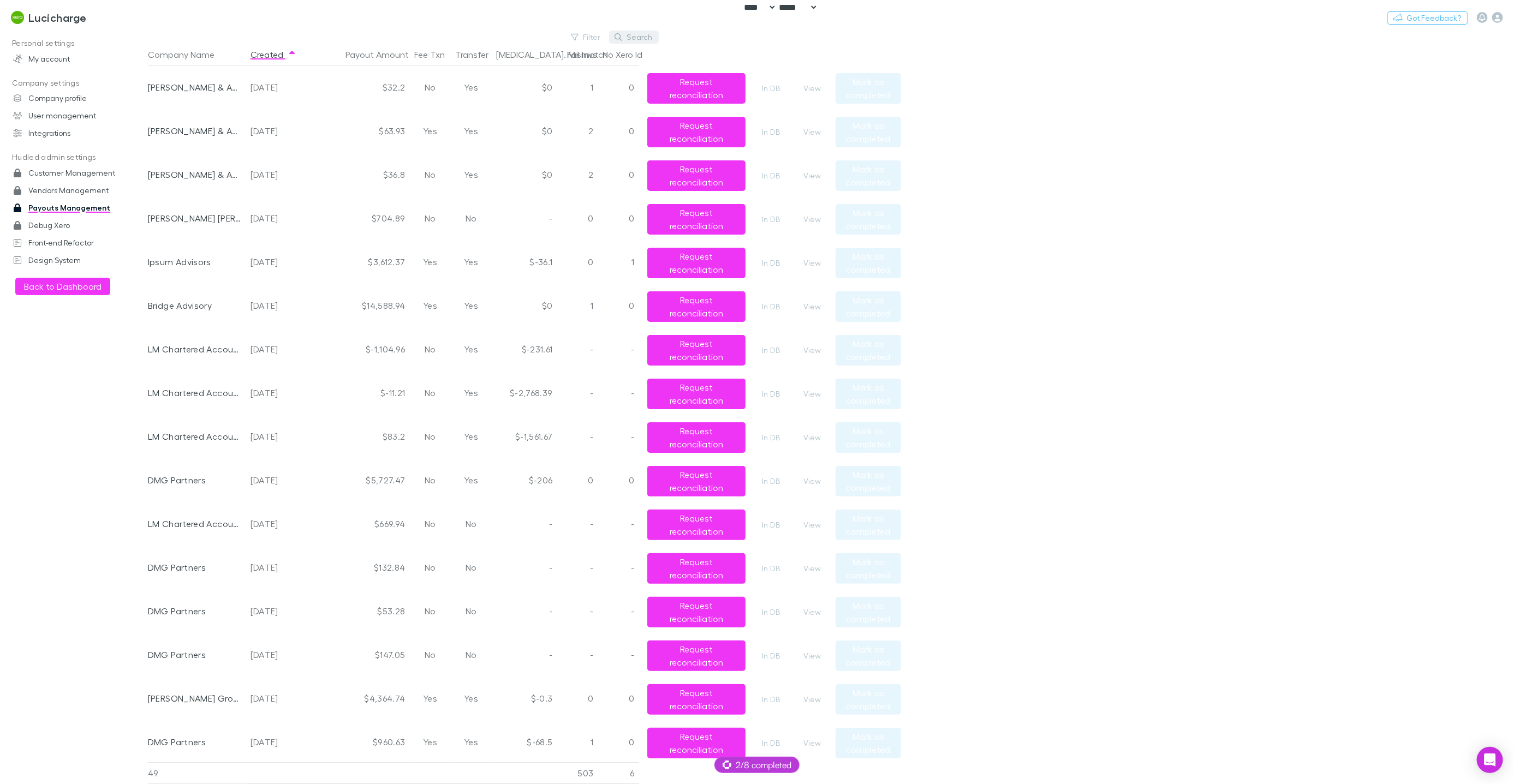
click at [635, 35] on button "Search" at bounding box center [634, 37] width 49 height 13
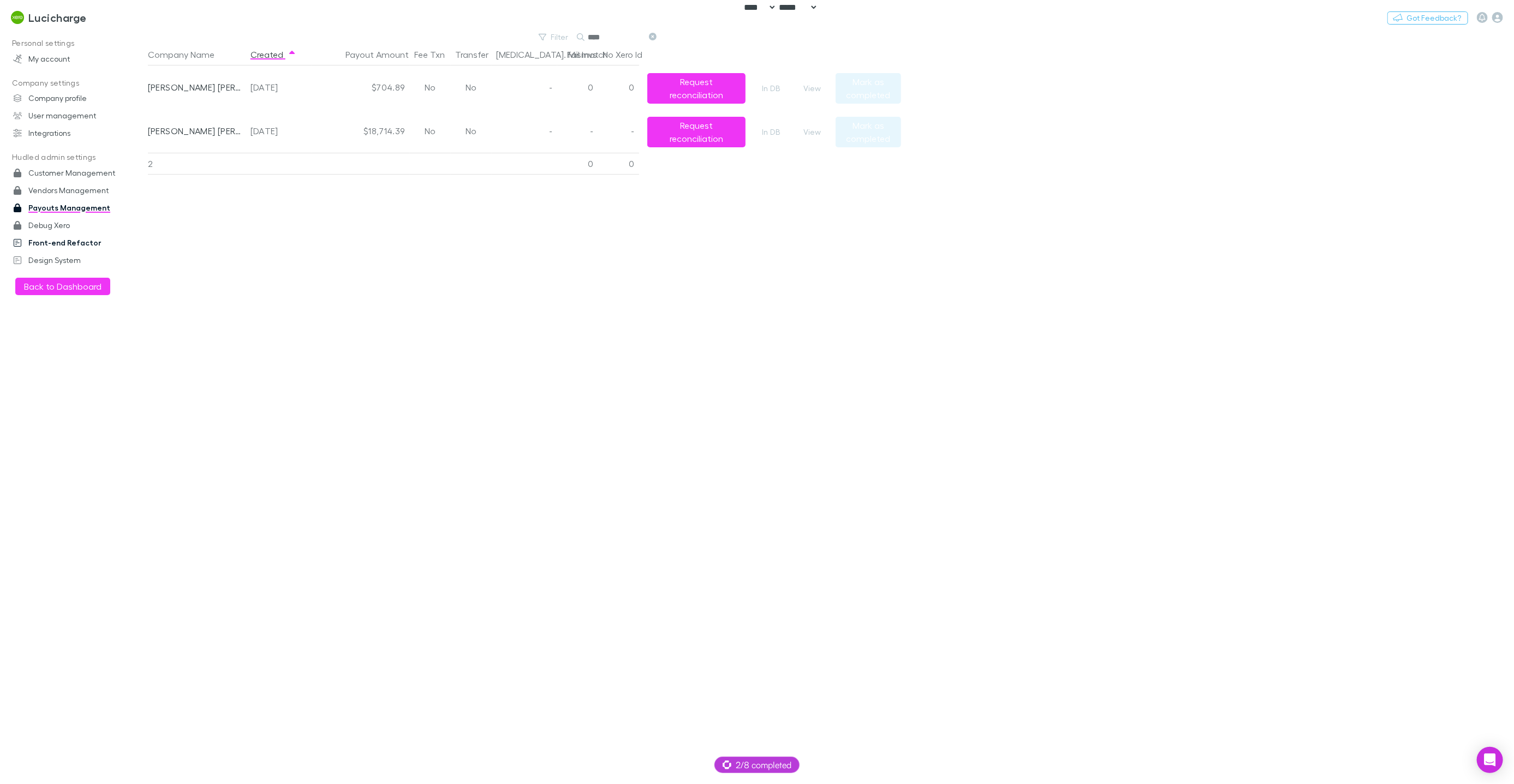
type input "****"
